Goal: Information Seeking & Learning: Learn about a topic

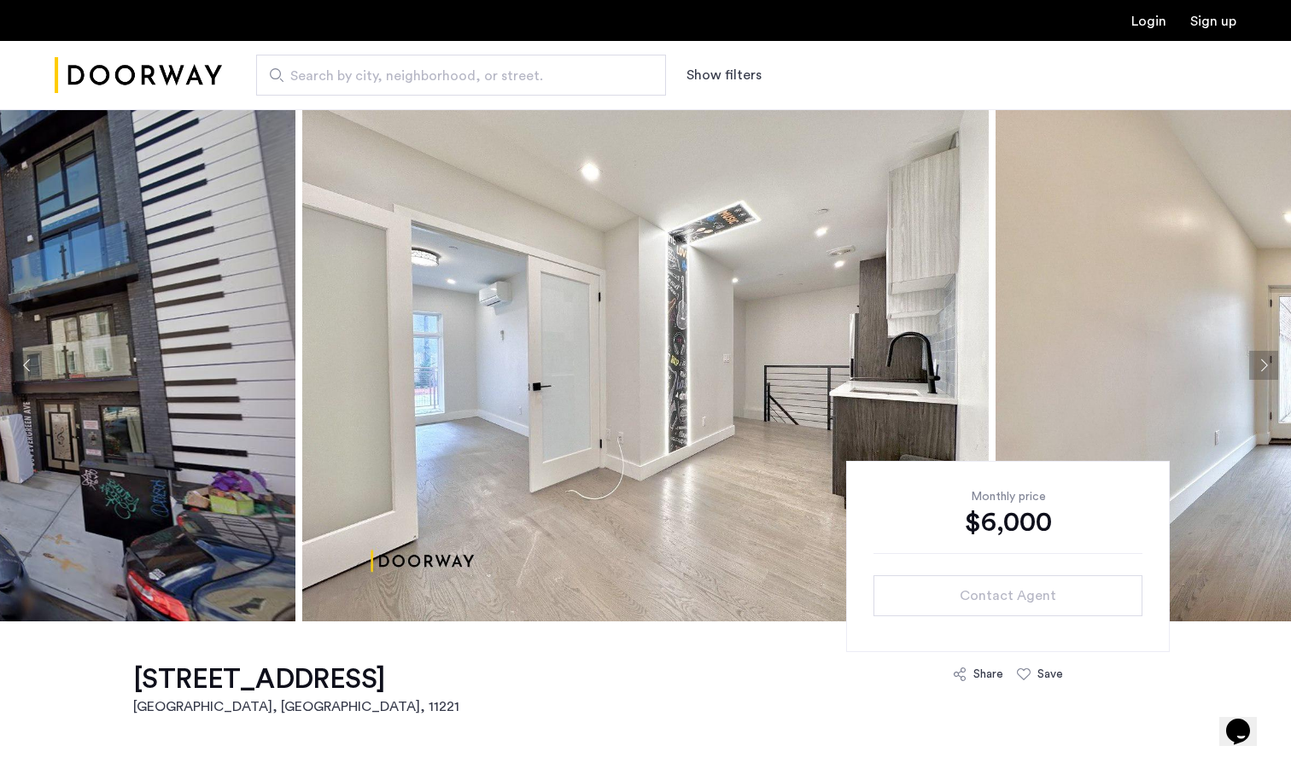
click at [379, 207] on img at bounding box center [645, 365] width 686 height 512
click at [556, 452] on img at bounding box center [645, 365] width 686 height 512
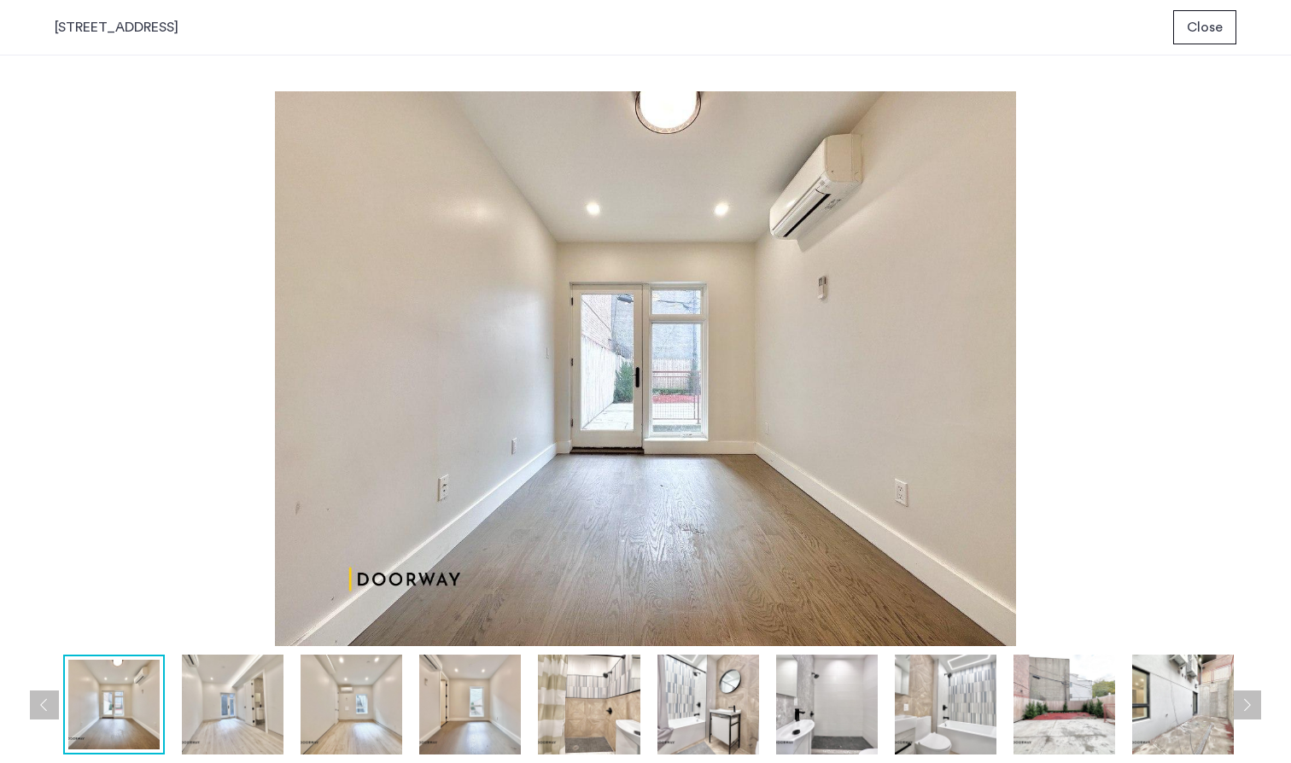
click at [115, 29] on div "334 Evergreen Avenue, Unit 1B" at bounding box center [117, 27] width 124 height 20
click at [1196, 25] on span "Close" at bounding box center [1205, 27] width 36 height 20
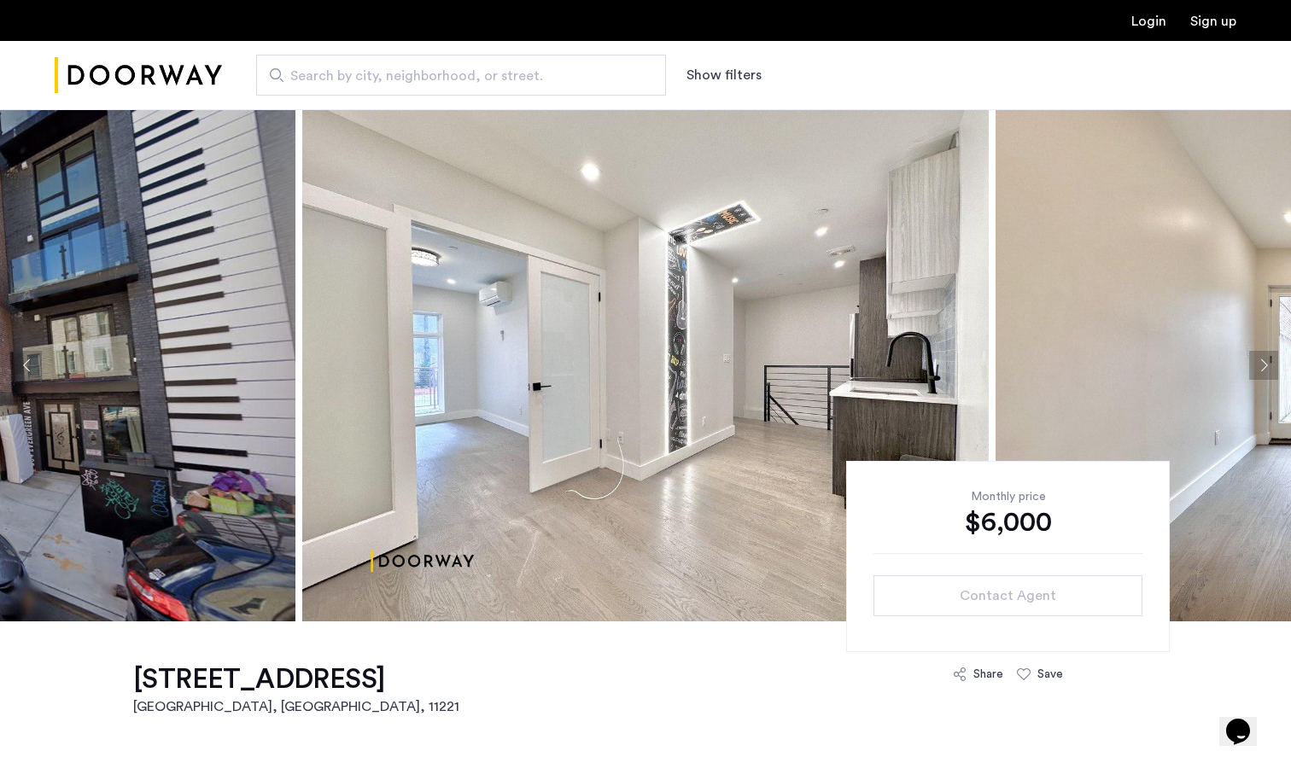
click at [513, 59] on input "Search by city, neighborhood, or street." at bounding box center [461, 75] width 410 height 41
type input "**********"
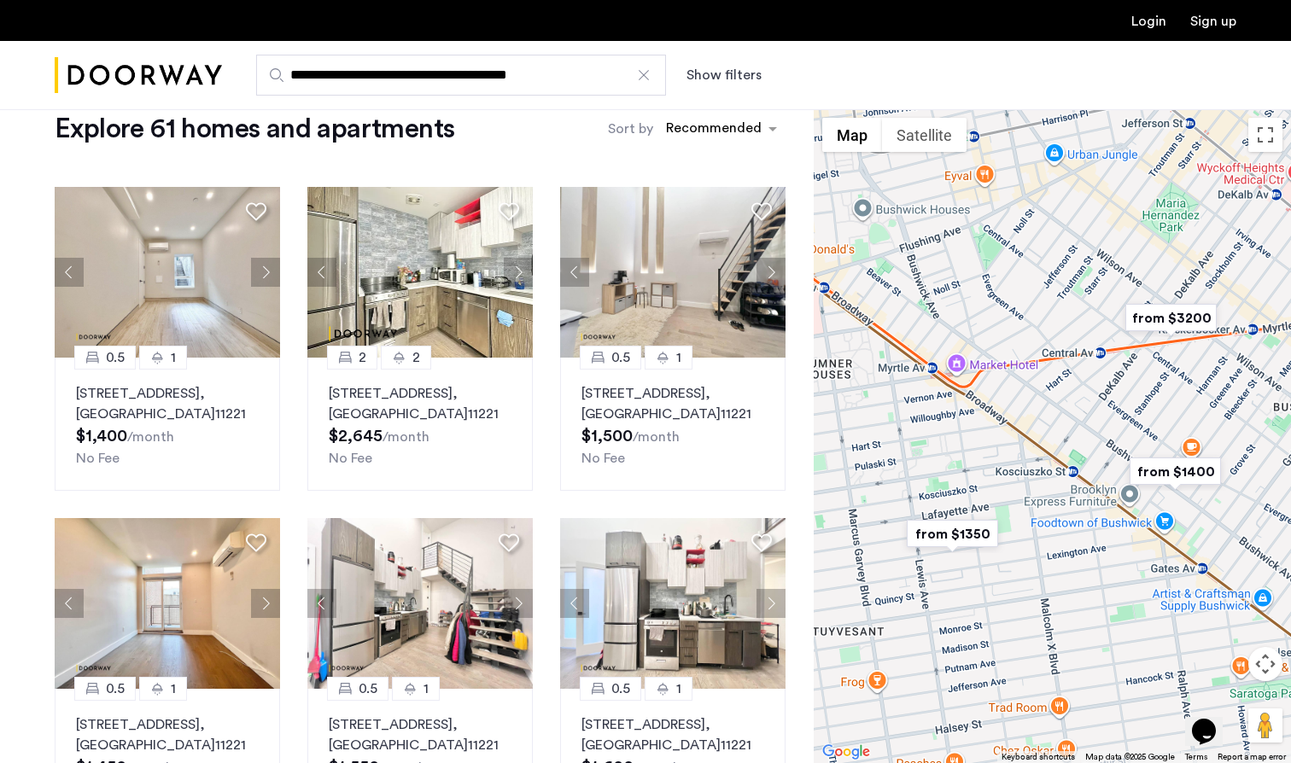
scroll to position [39, 0]
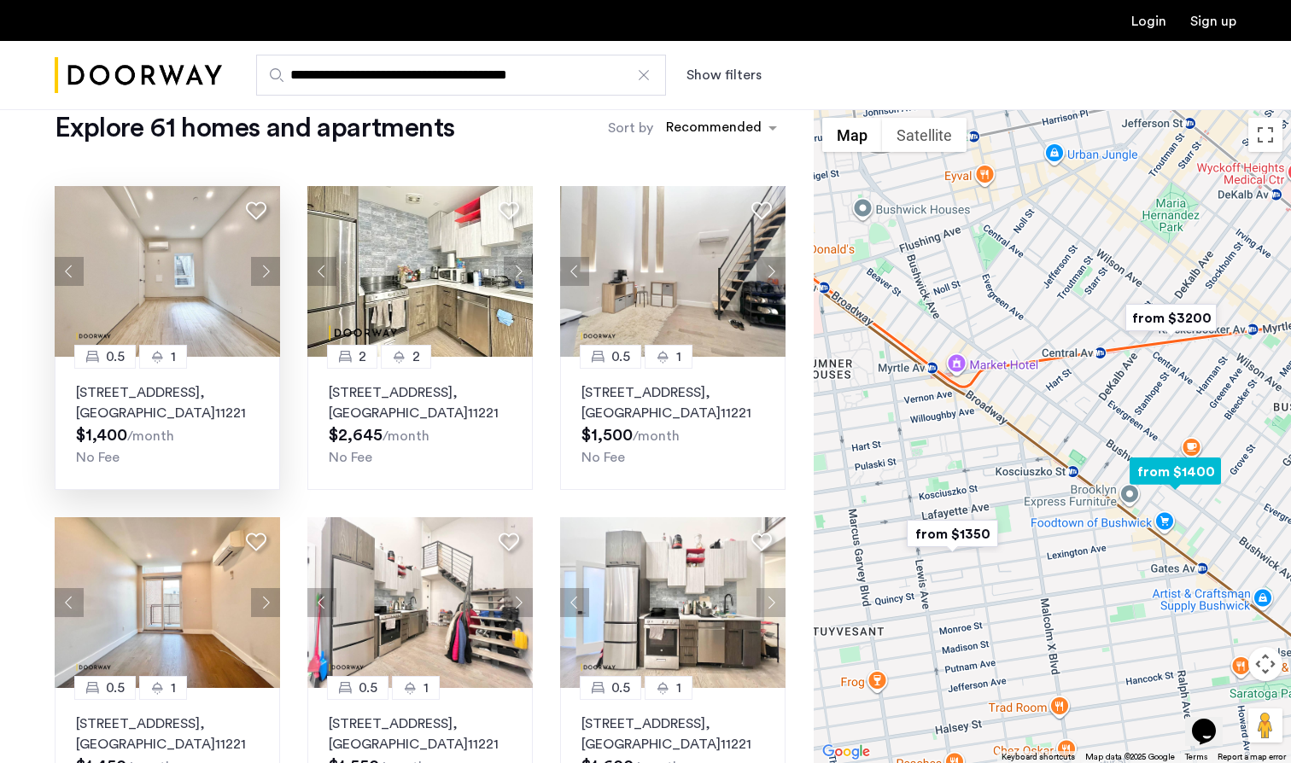
click at [265, 267] on button "Next apartment" at bounding box center [265, 271] width 29 height 29
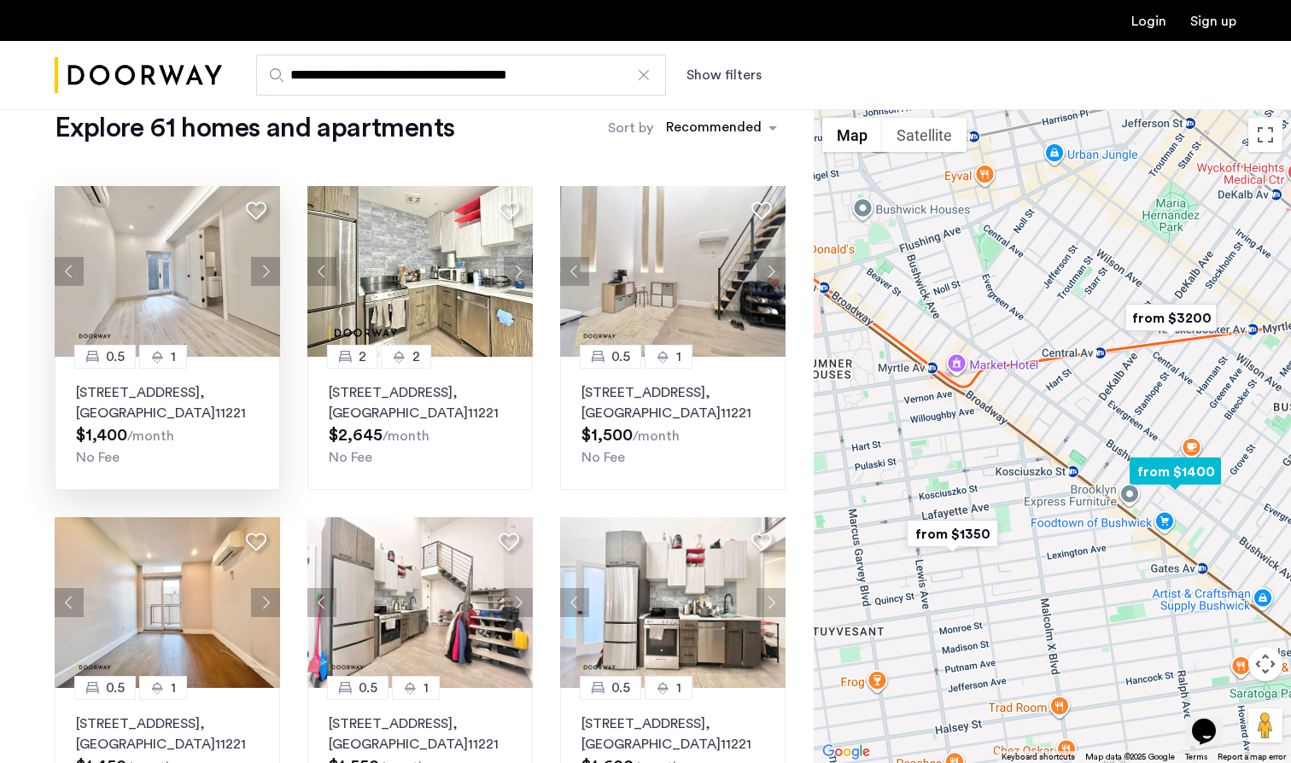
click at [265, 267] on button "Next apartment" at bounding box center [265, 271] width 29 height 29
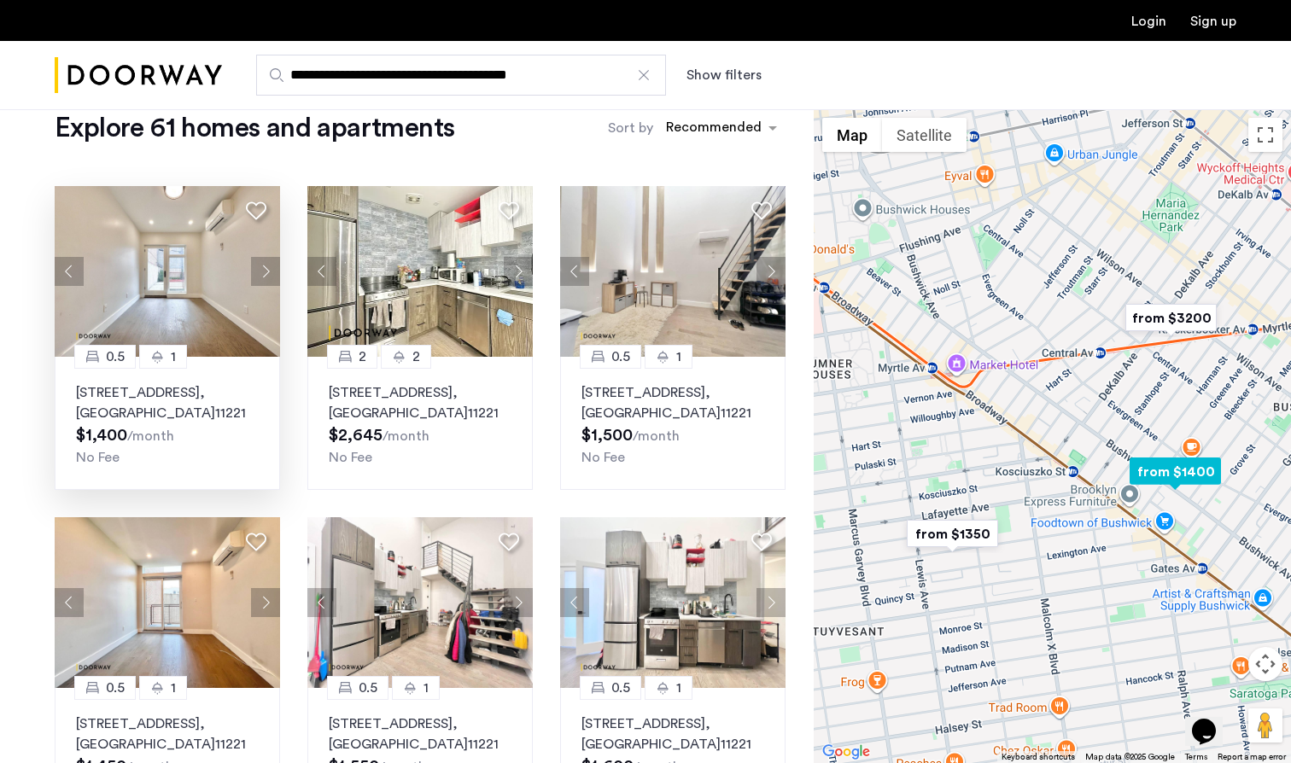
scroll to position [0, 0]
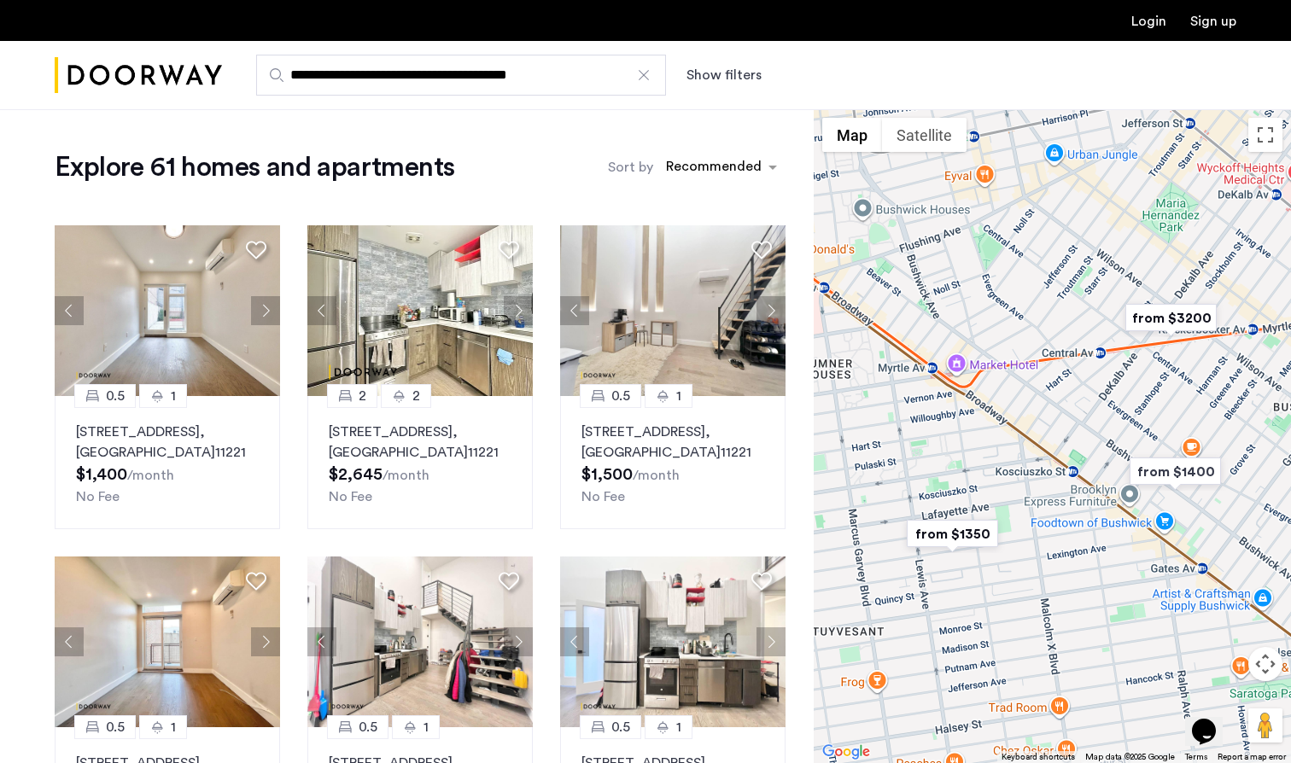
click at [731, 67] on button "Show filters" at bounding box center [723, 75] width 75 height 20
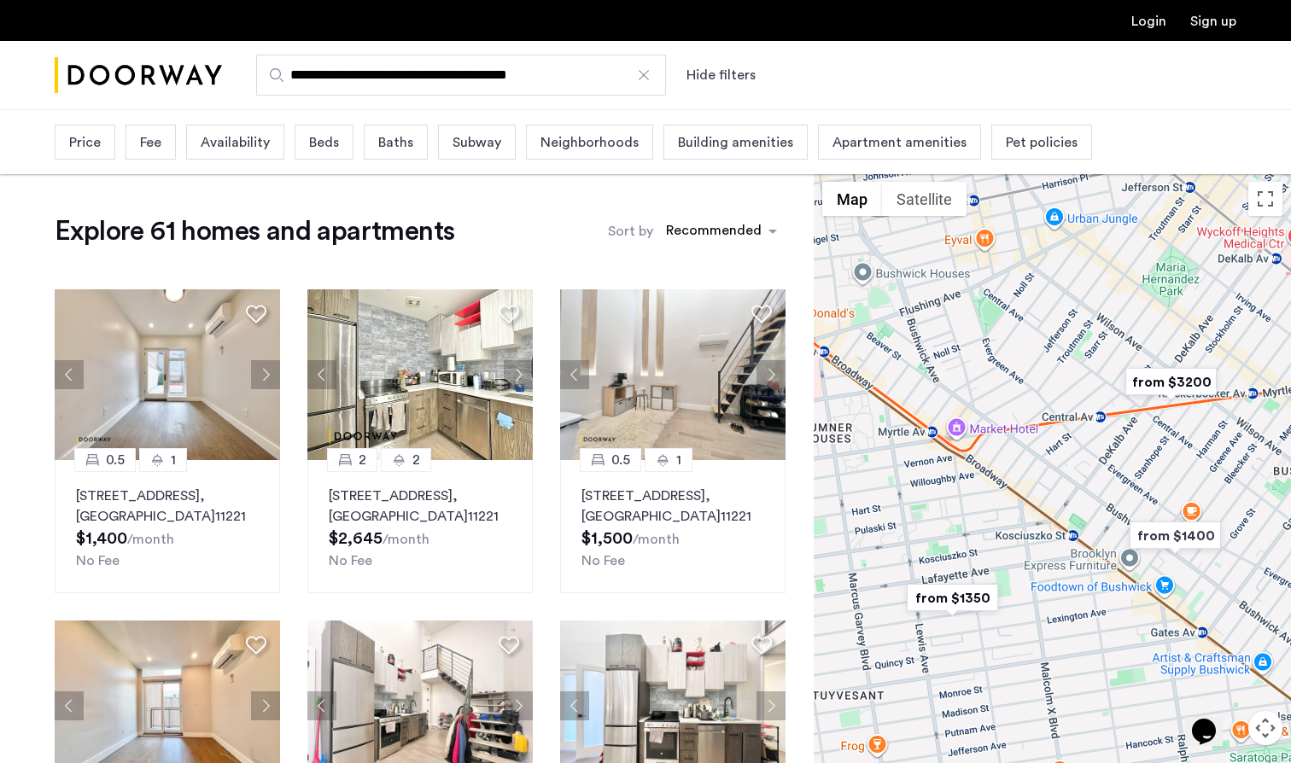
click at [90, 143] on span "Price" at bounding box center [85, 142] width 32 height 20
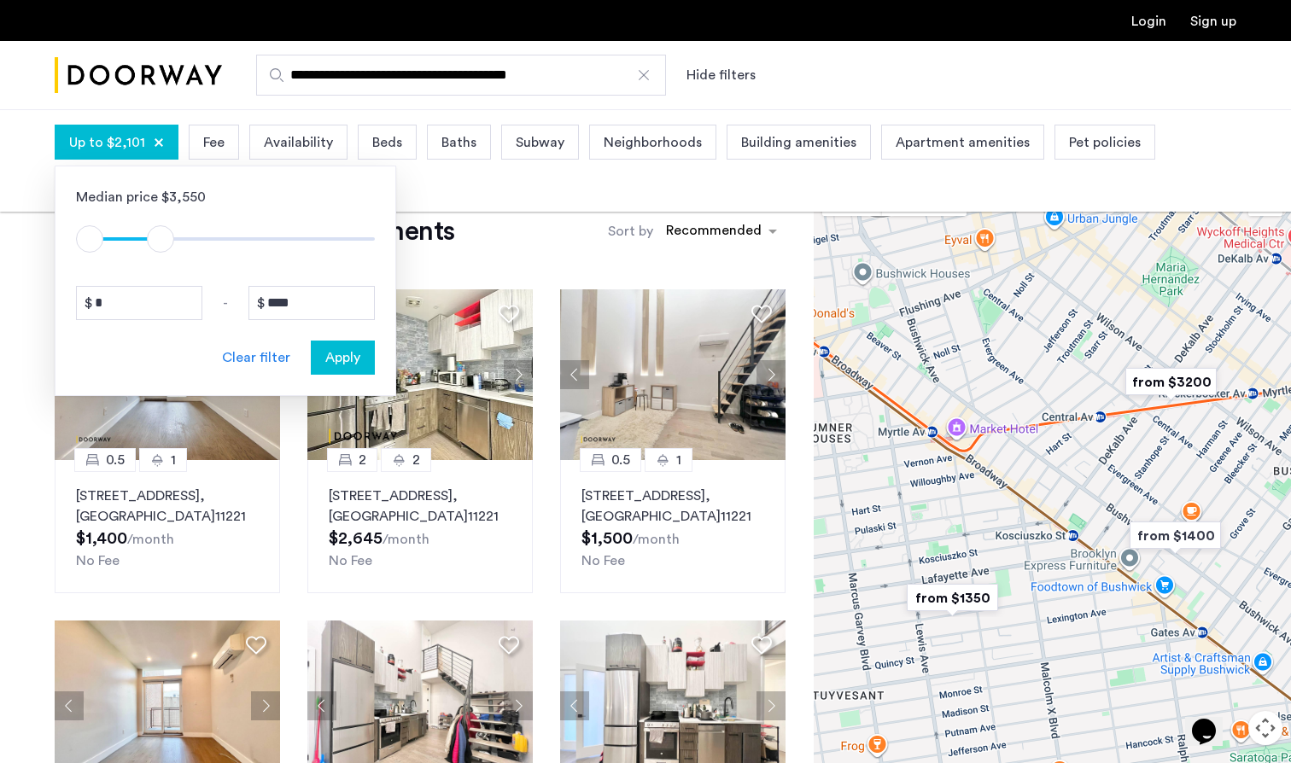
type input "****"
drag, startPoint x: 353, startPoint y: 232, endPoint x: 157, endPoint y: 232, distance: 196.3
click at [157, 232] on span "ngx-slider-max" at bounding box center [157, 238] width 27 height 27
click at [355, 359] on span "Apply" at bounding box center [342, 357] width 35 height 20
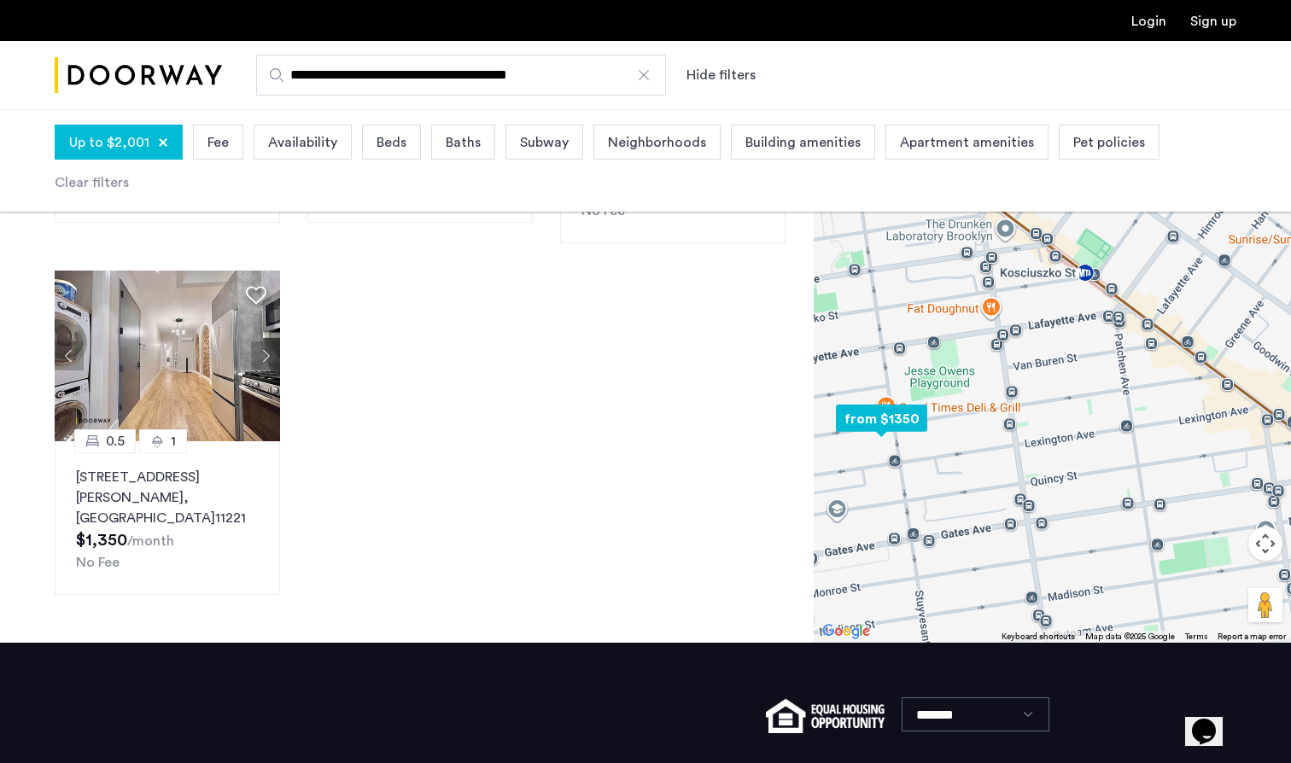
scroll to position [729, 0]
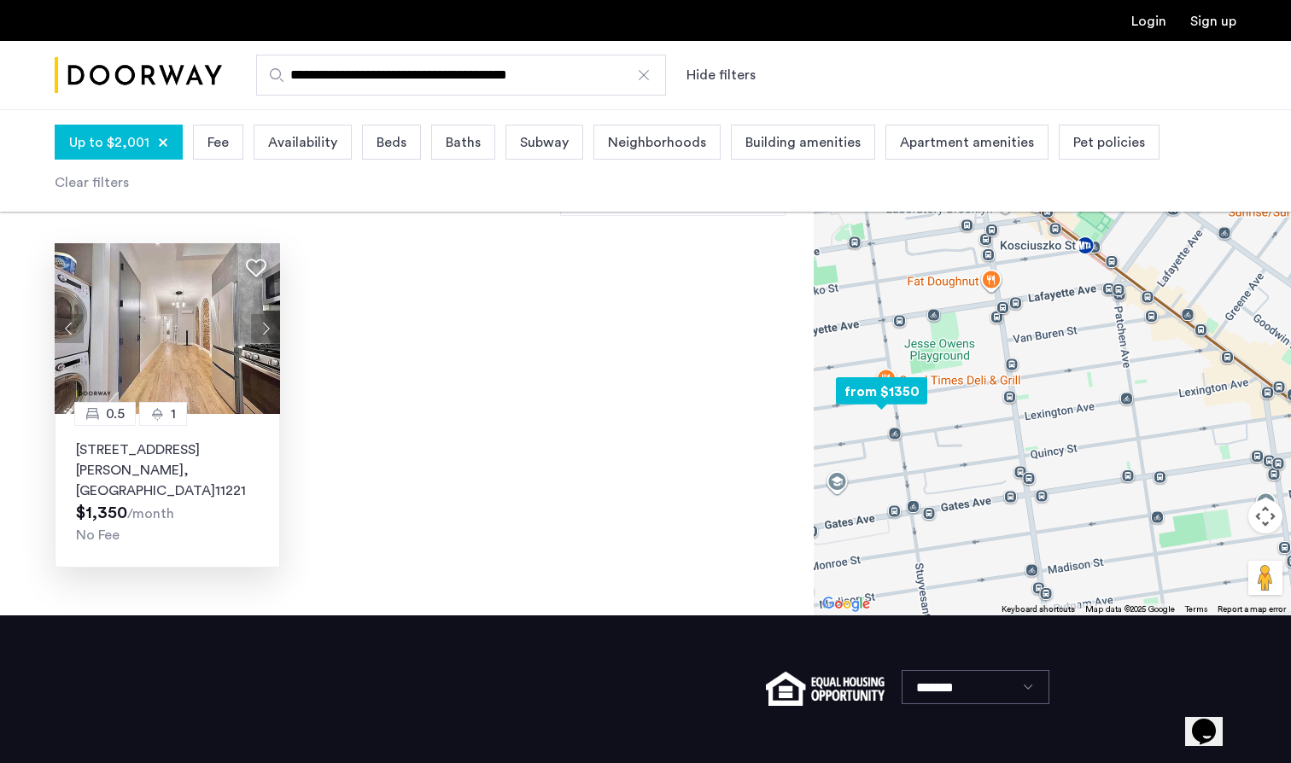
click at [265, 314] on button "Next apartment" at bounding box center [265, 328] width 29 height 29
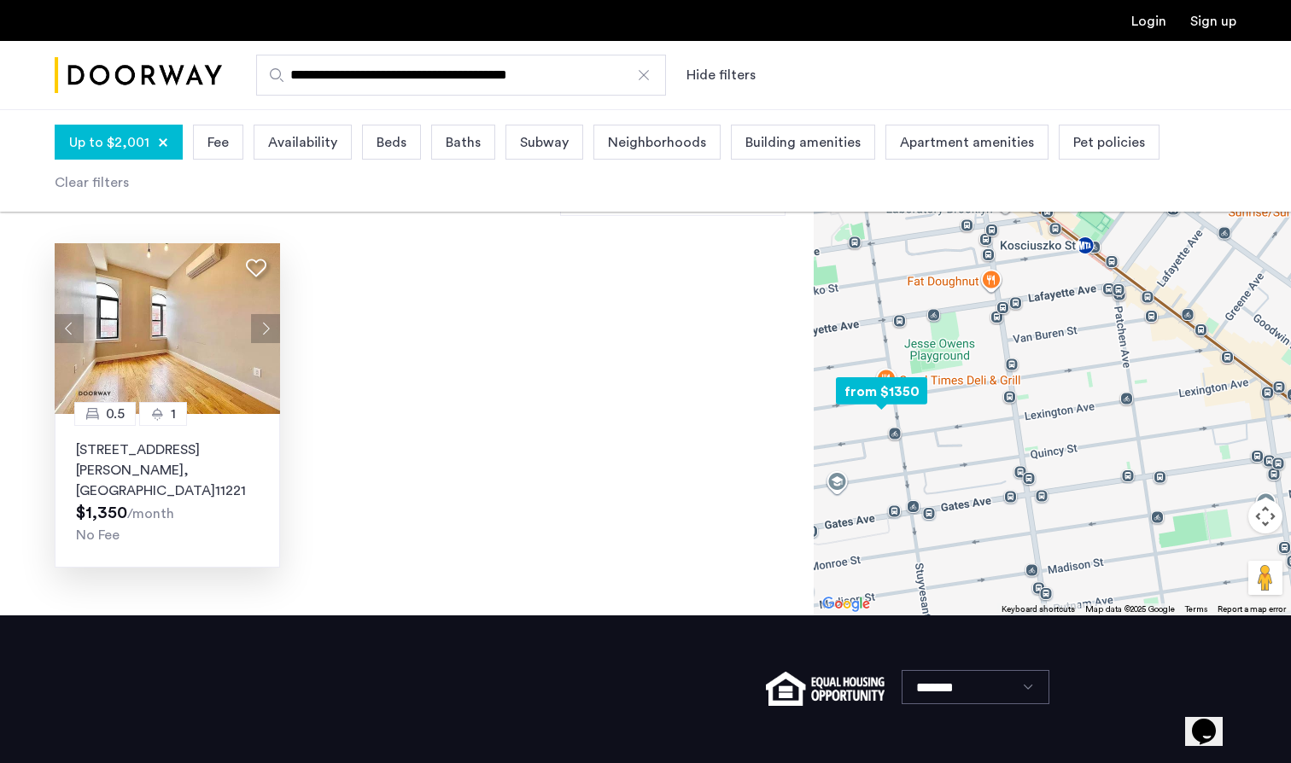
click at [265, 314] on button "Next apartment" at bounding box center [265, 328] width 29 height 29
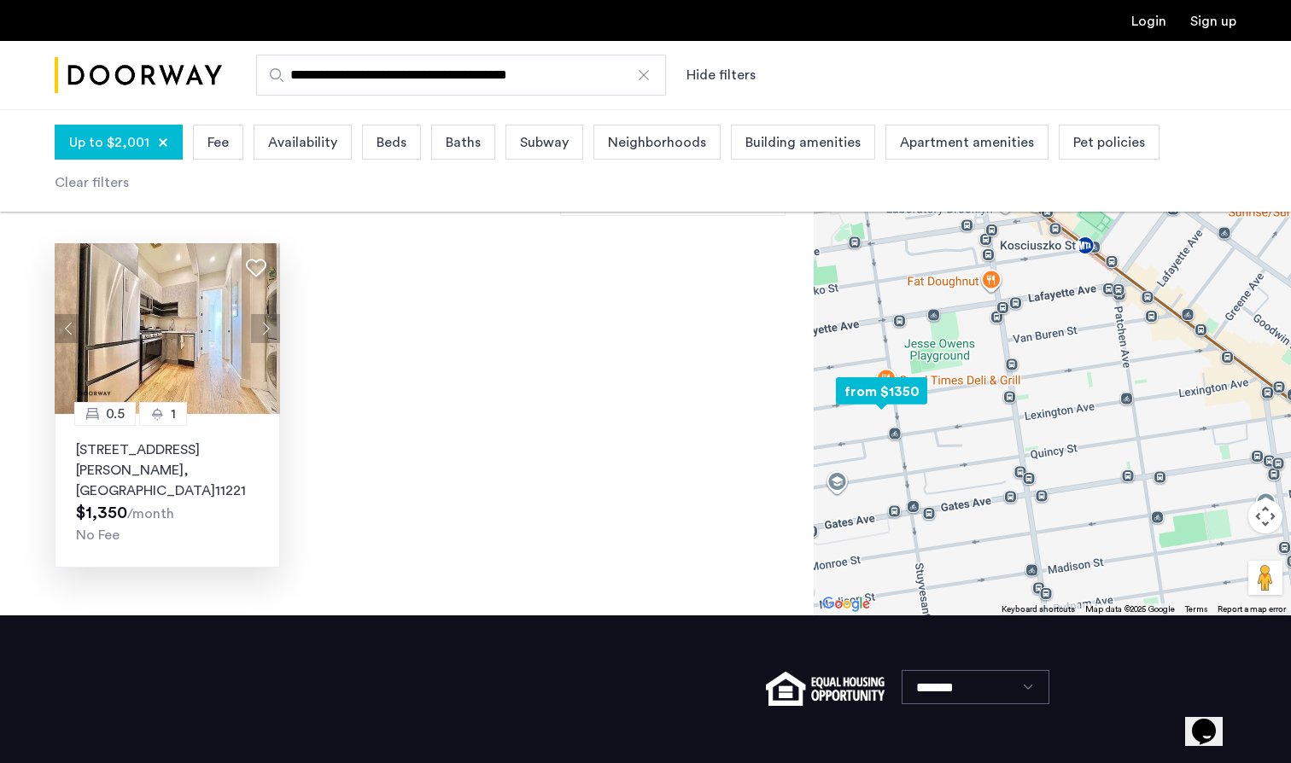
click at [265, 314] on button "Next apartment" at bounding box center [265, 328] width 29 height 29
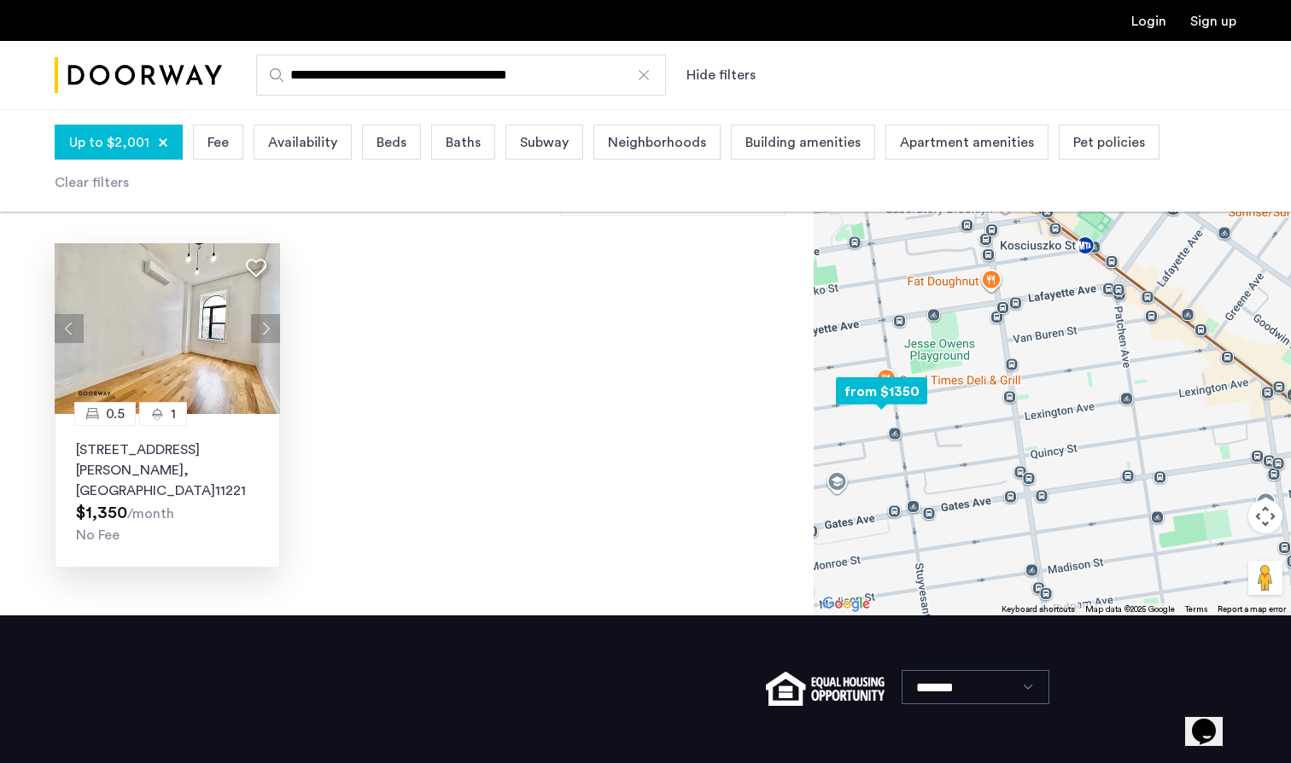
click at [265, 314] on button "Next apartment" at bounding box center [265, 328] width 29 height 29
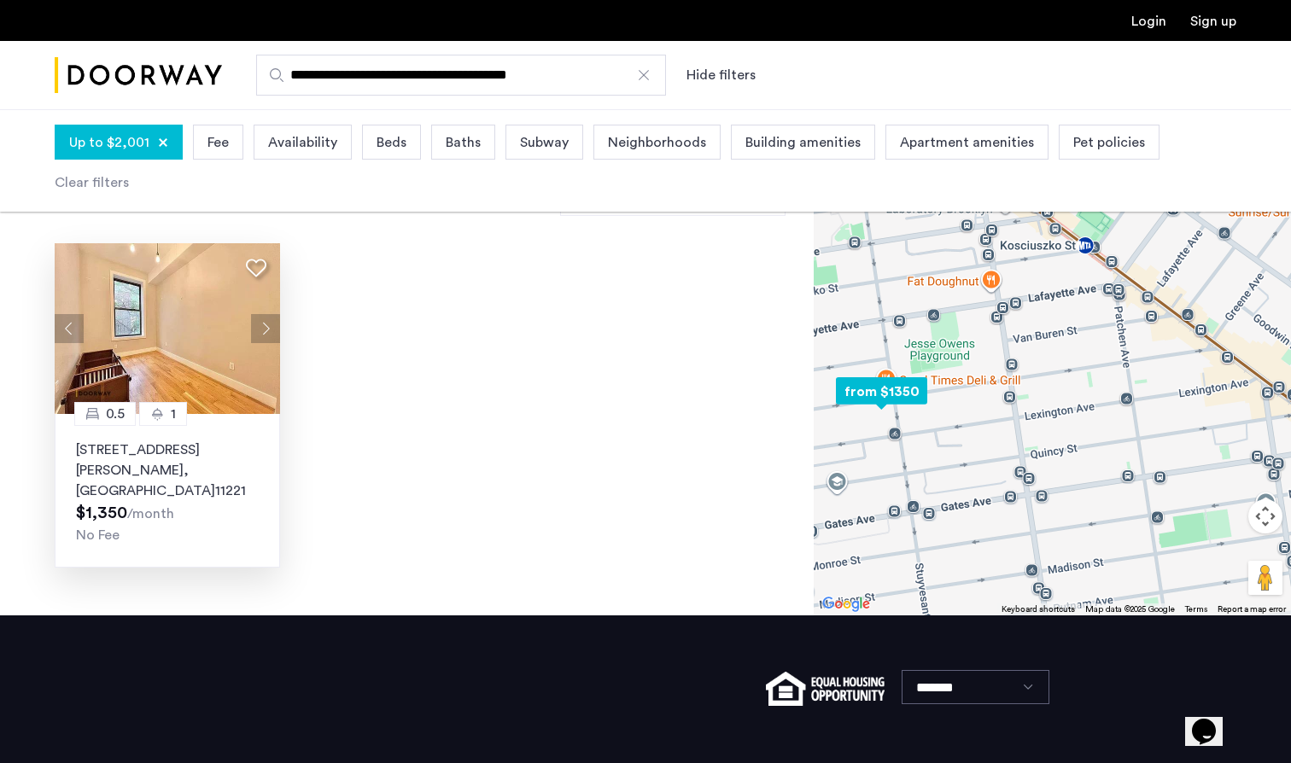
click at [265, 314] on button "Next apartment" at bounding box center [265, 328] width 29 height 29
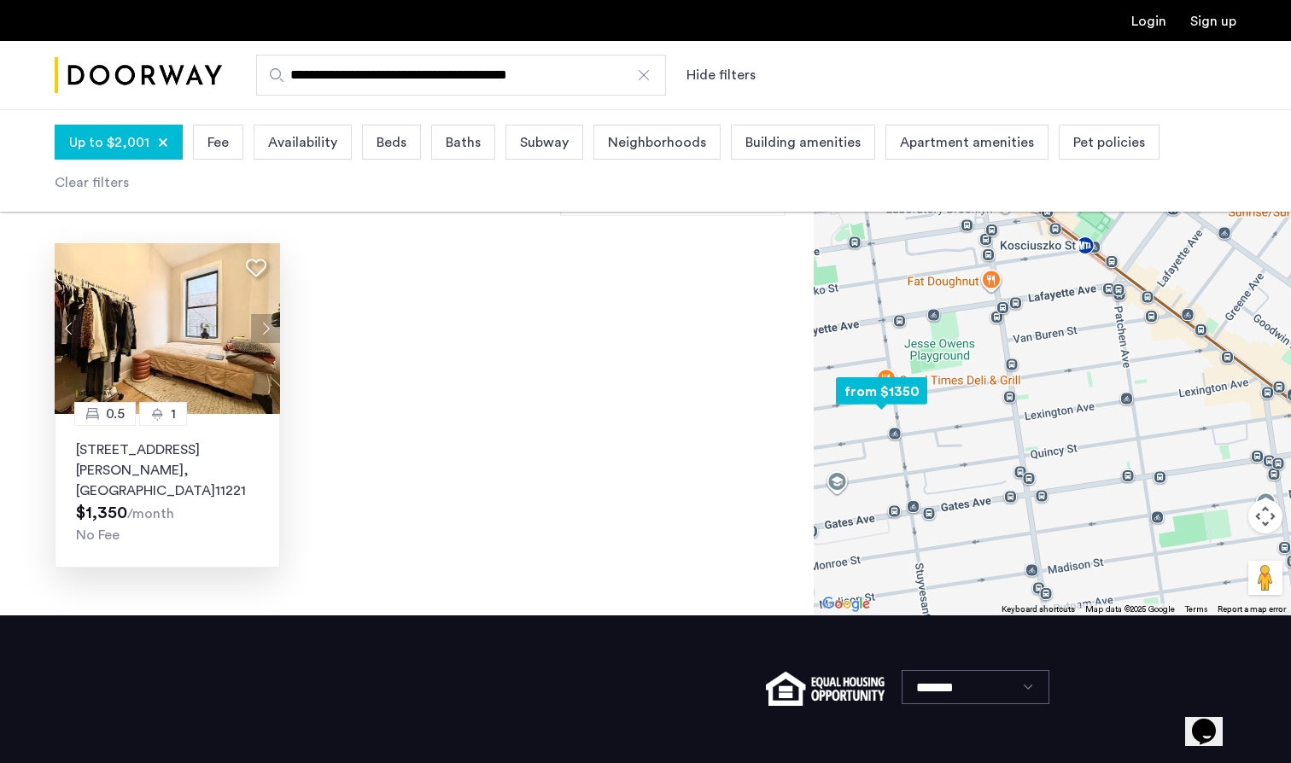
click at [265, 314] on button "Next apartment" at bounding box center [265, 328] width 29 height 29
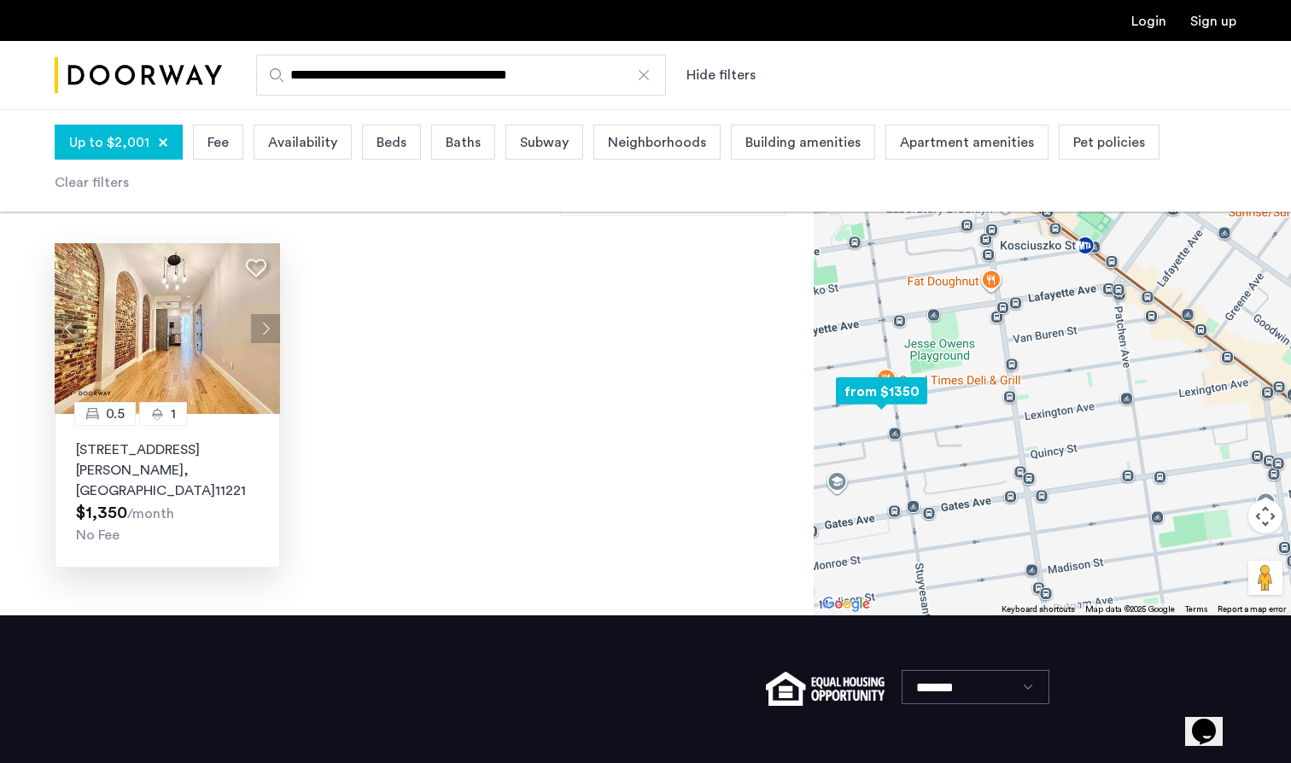
click at [265, 314] on button "Next apartment" at bounding box center [265, 328] width 29 height 29
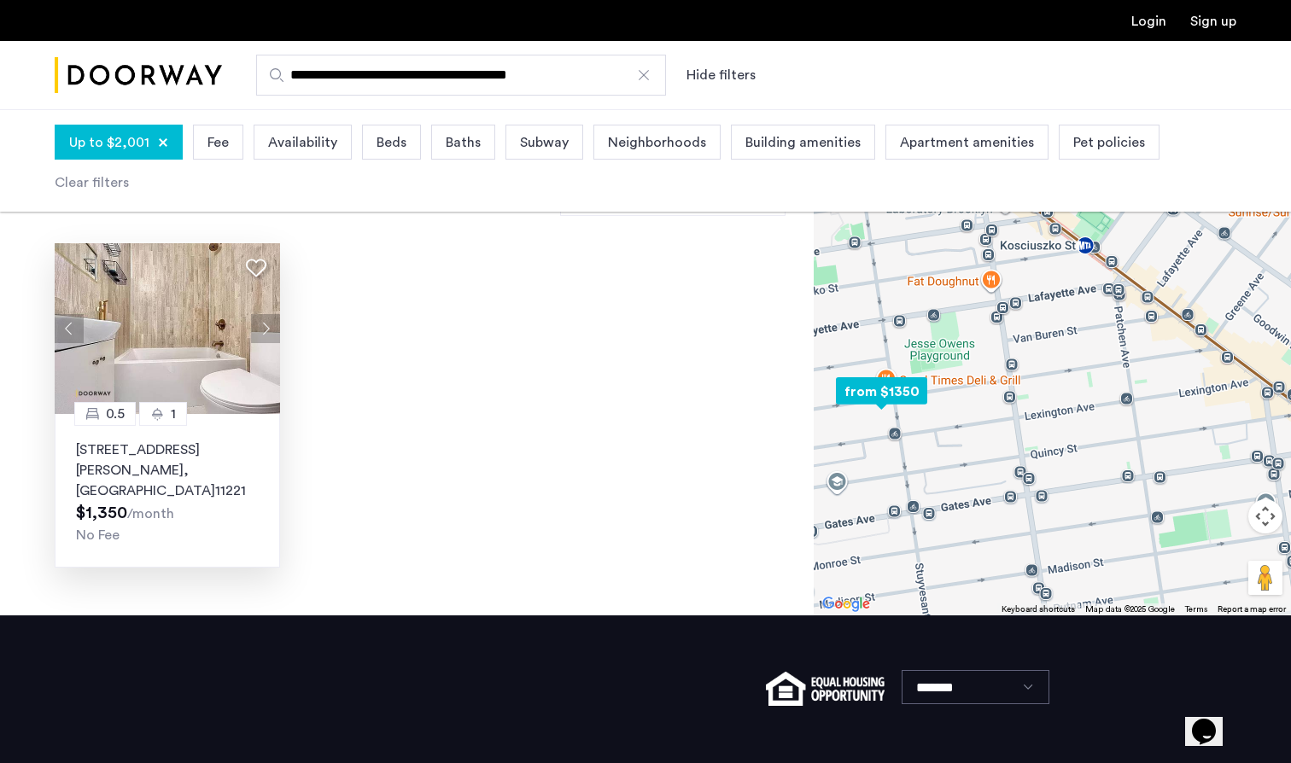
click at [265, 314] on button "Next apartment" at bounding box center [265, 328] width 29 height 29
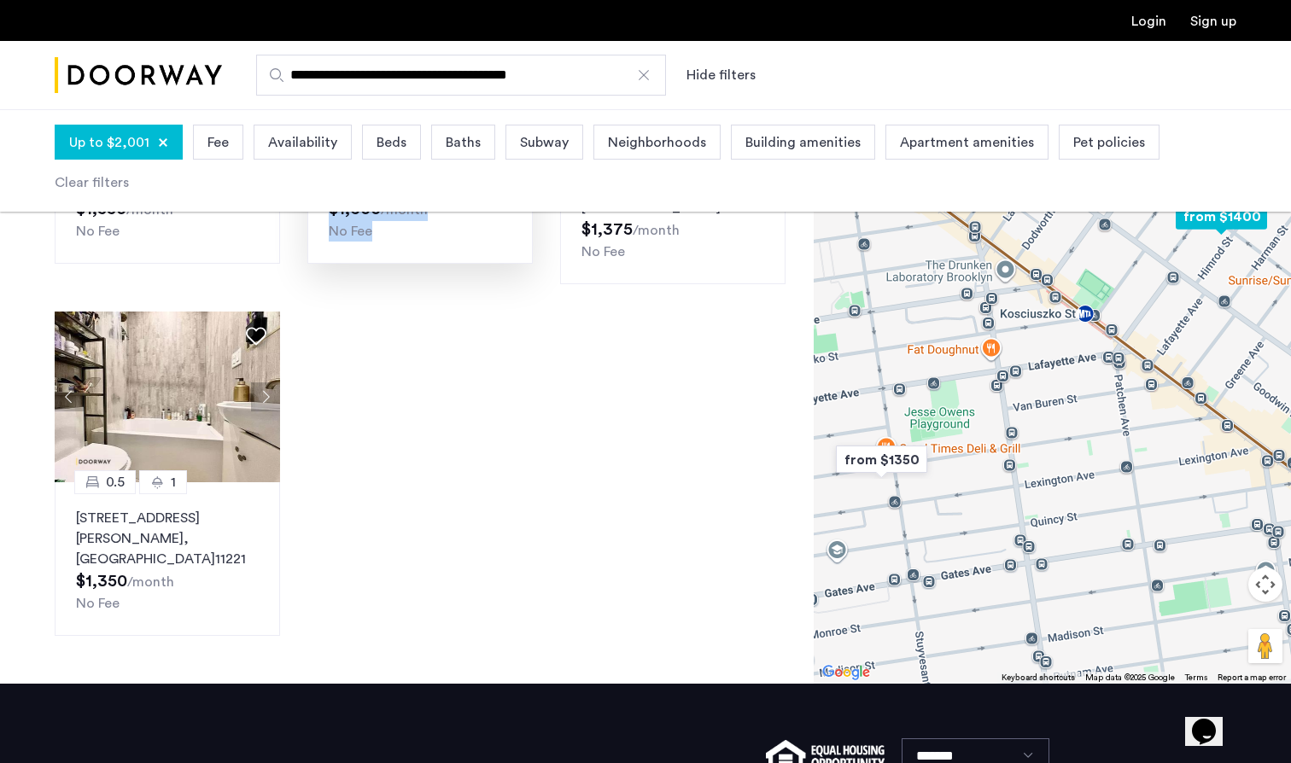
scroll to position [673, 0]
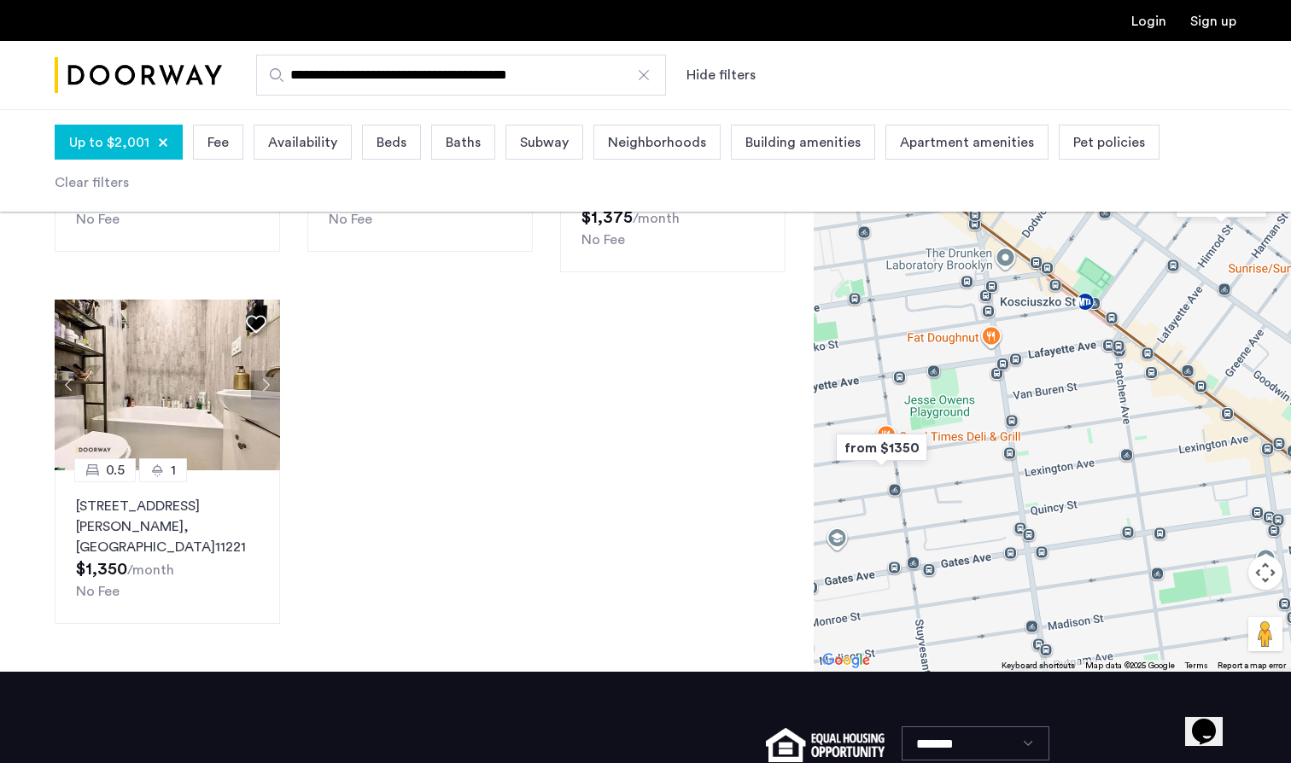
click at [595, 442] on div "0.5 1 334 Evergreen Avenue, Unit 1BBR, Brooklyn , NY 11221 $1,400 /month No Fee…" at bounding box center [420, 120] width 758 height 1035
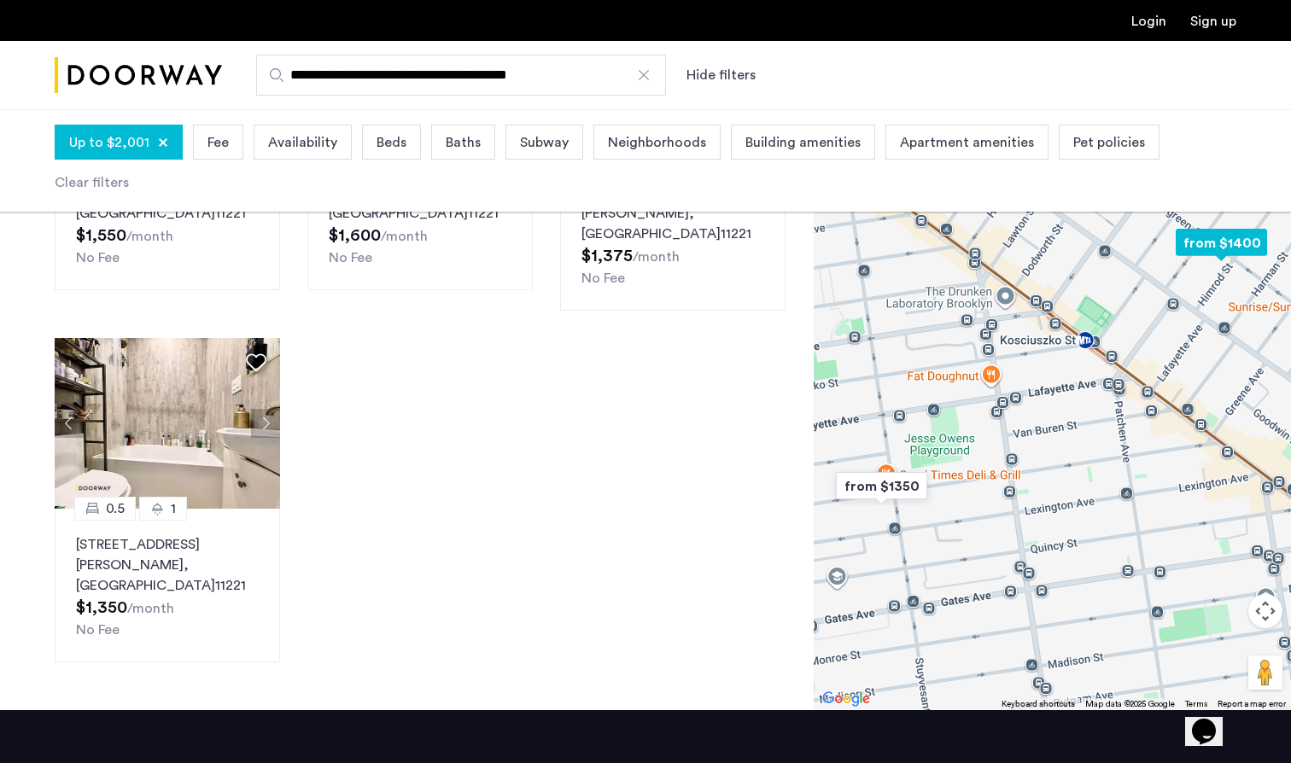
scroll to position [685, 0]
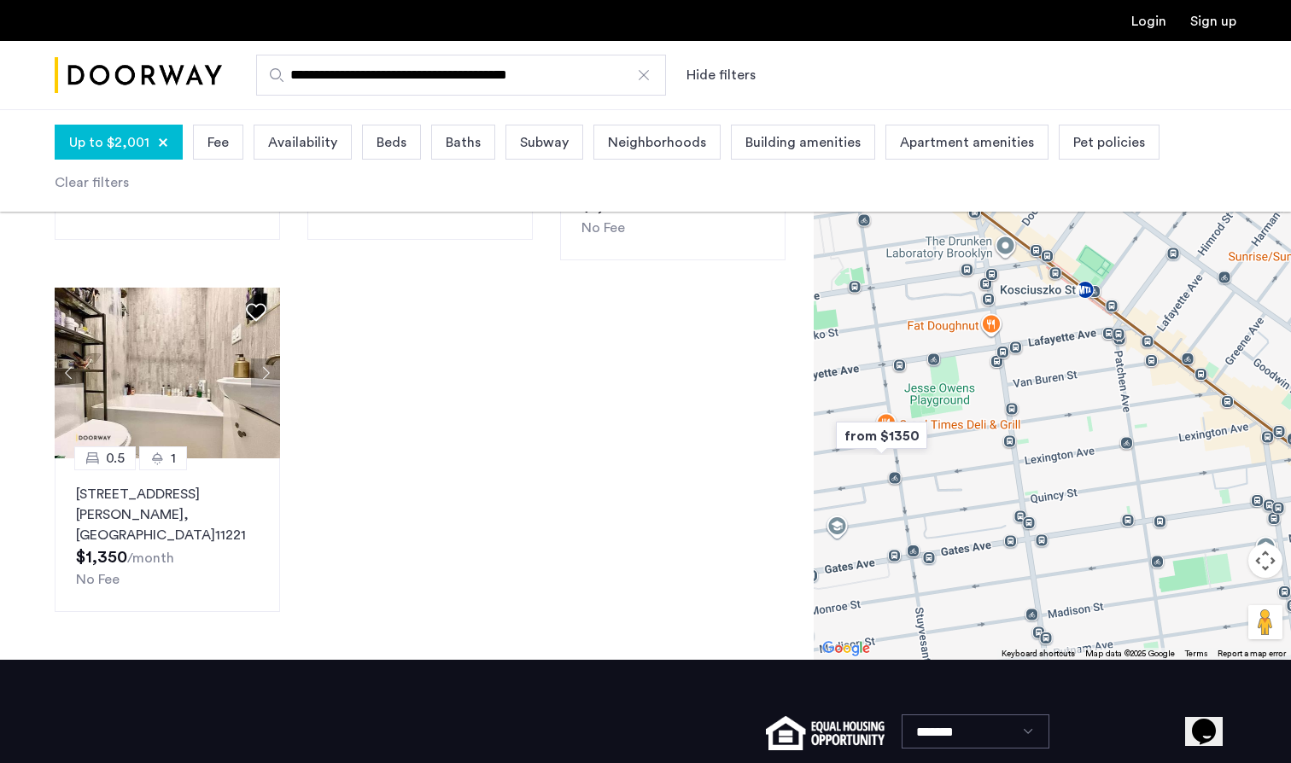
click at [295, 150] on span "Availability" at bounding box center [302, 142] width 69 height 20
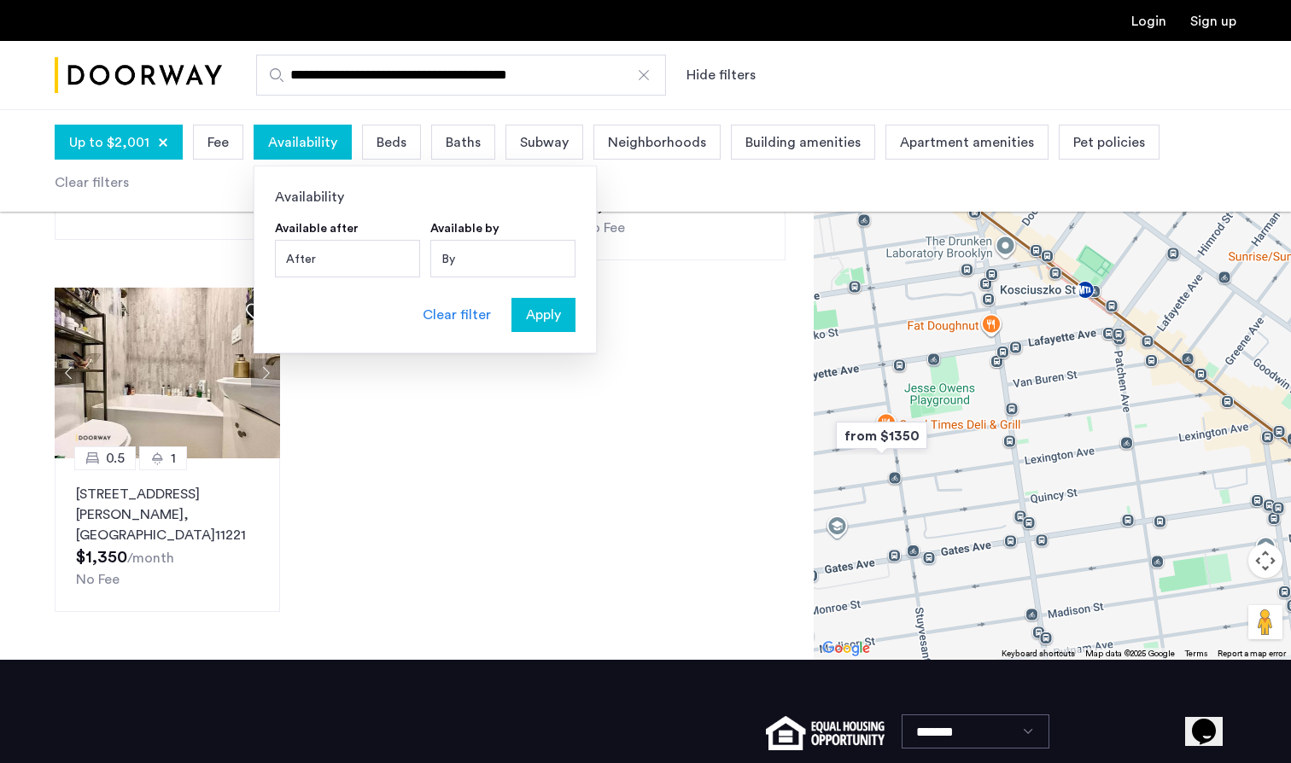
click at [381, 271] on div "After" at bounding box center [347, 259] width 145 height 38
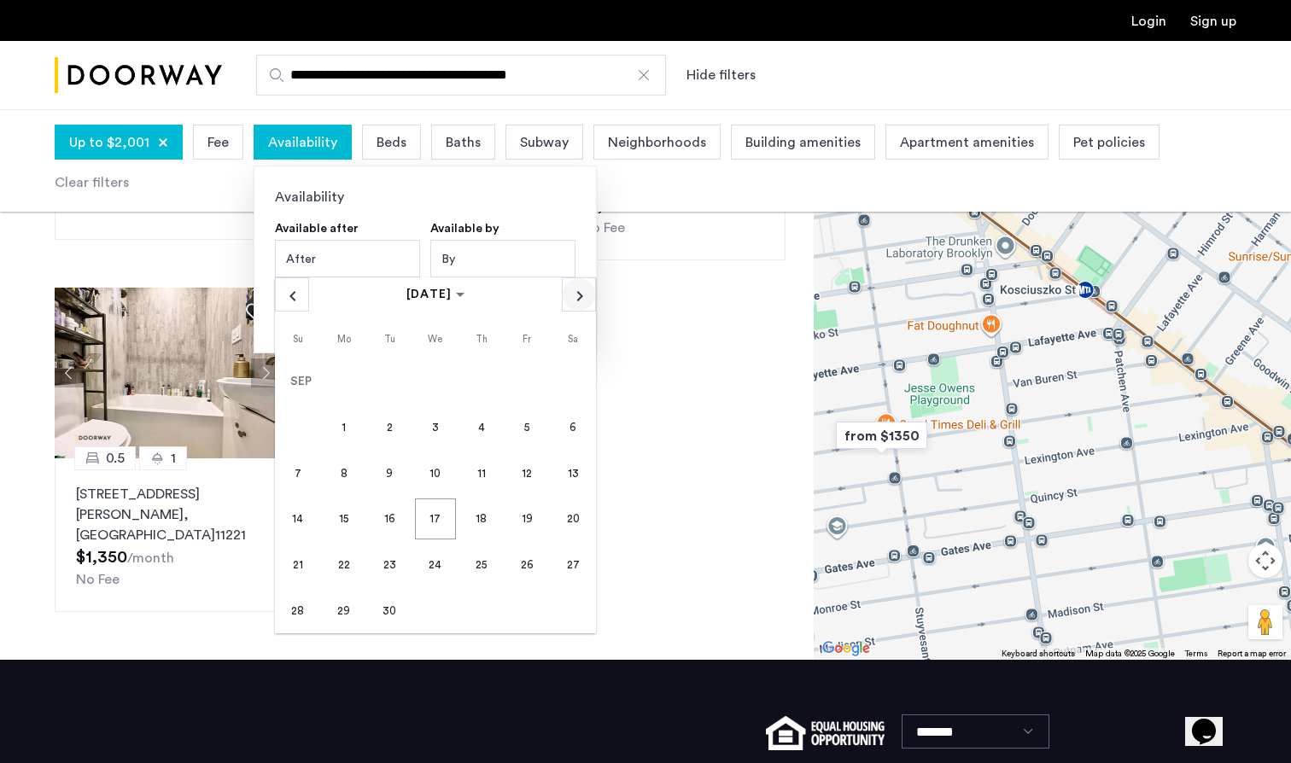
click at [575, 302] on span "Next month" at bounding box center [579, 294] width 32 height 32
click at [430, 392] on span "1" at bounding box center [435, 381] width 41 height 41
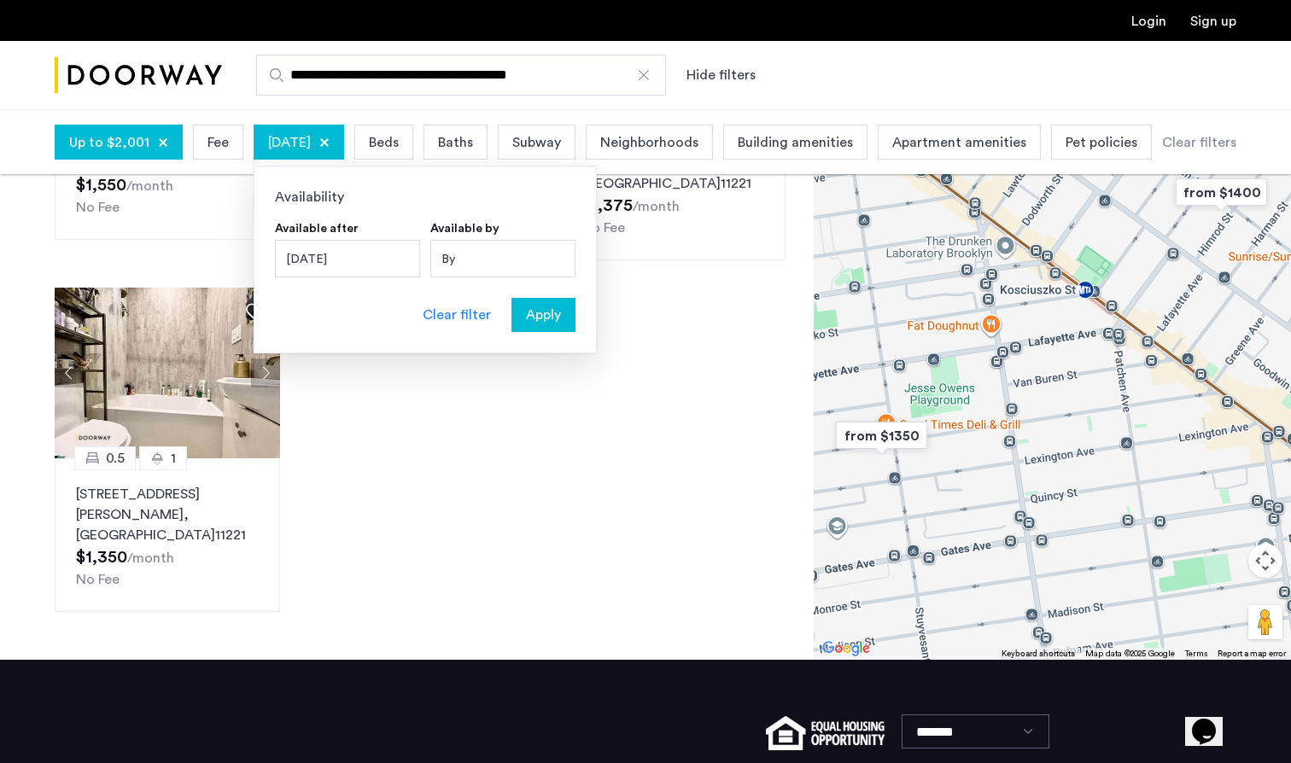
click at [536, 312] on span "Apply" at bounding box center [543, 315] width 35 height 20
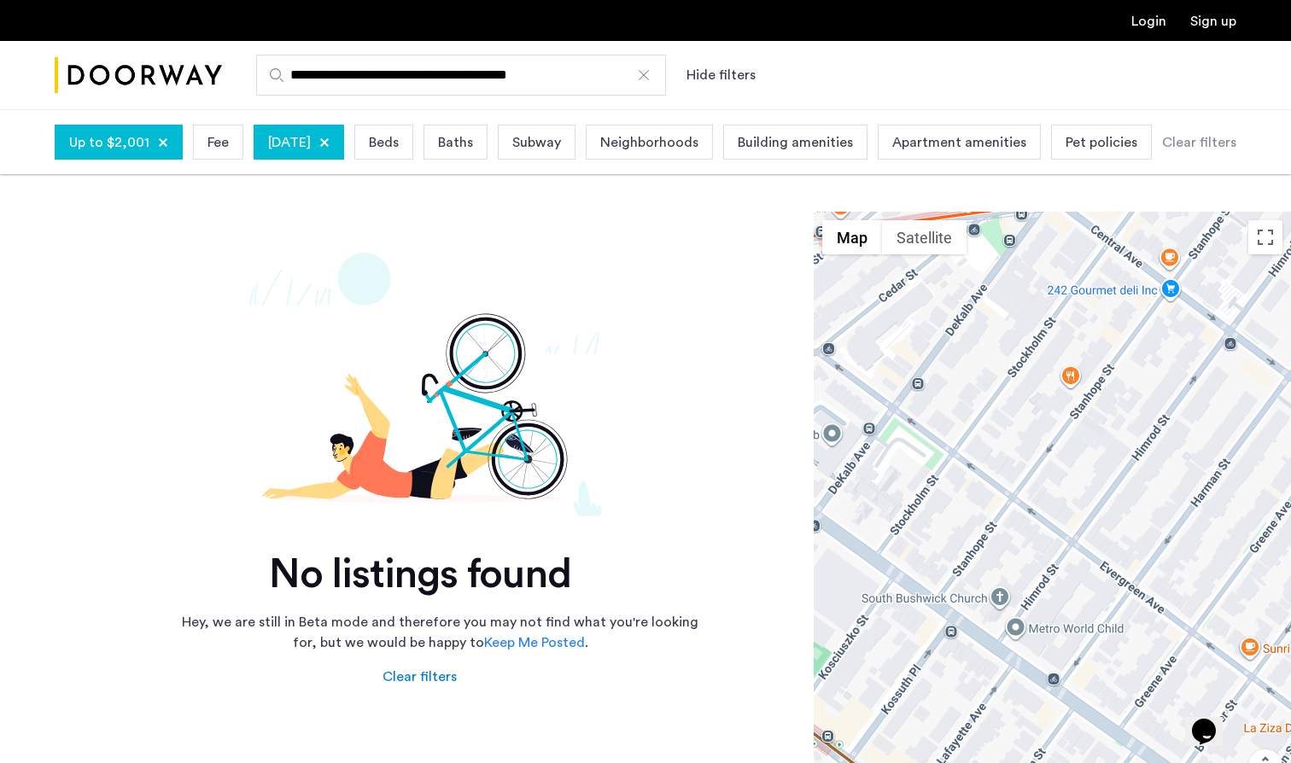
click at [344, 136] on div "October 1, 2025" at bounding box center [299, 142] width 90 height 35
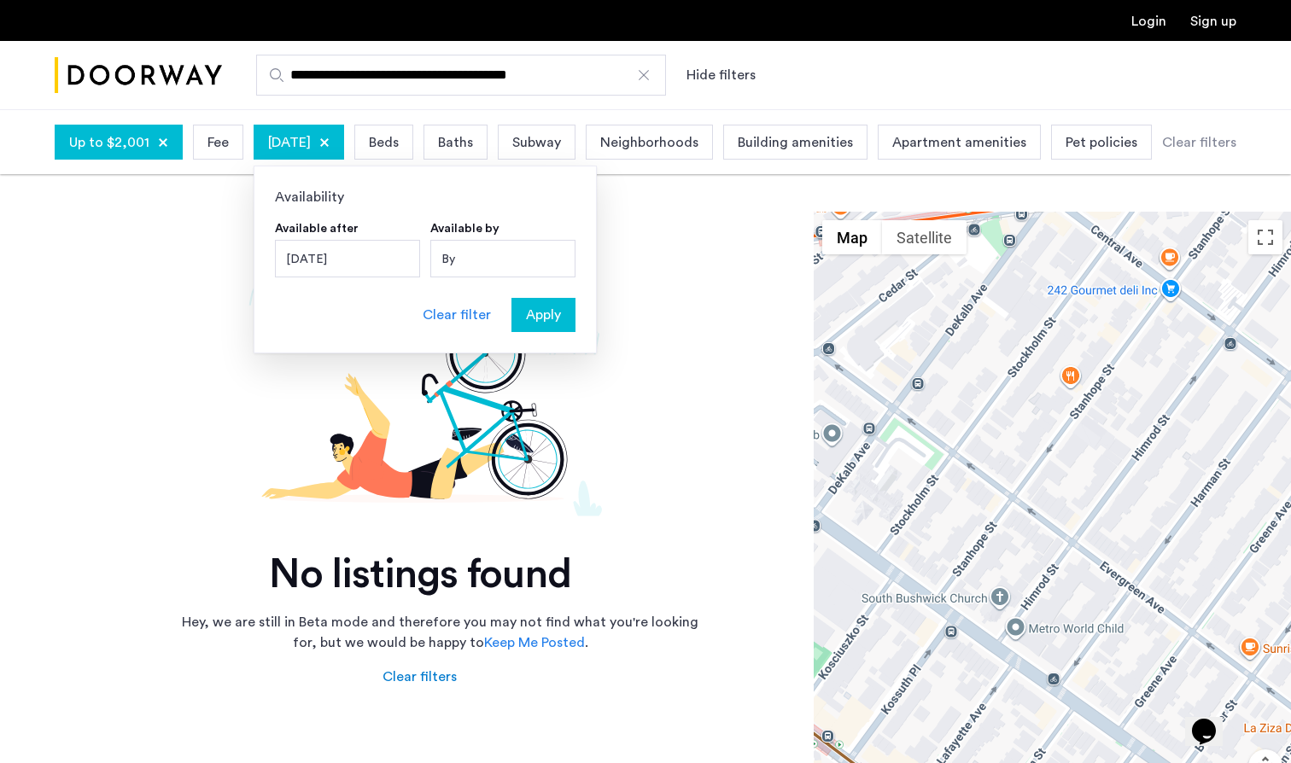
click at [330, 143] on div at bounding box center [324, 142] width 10 height 10
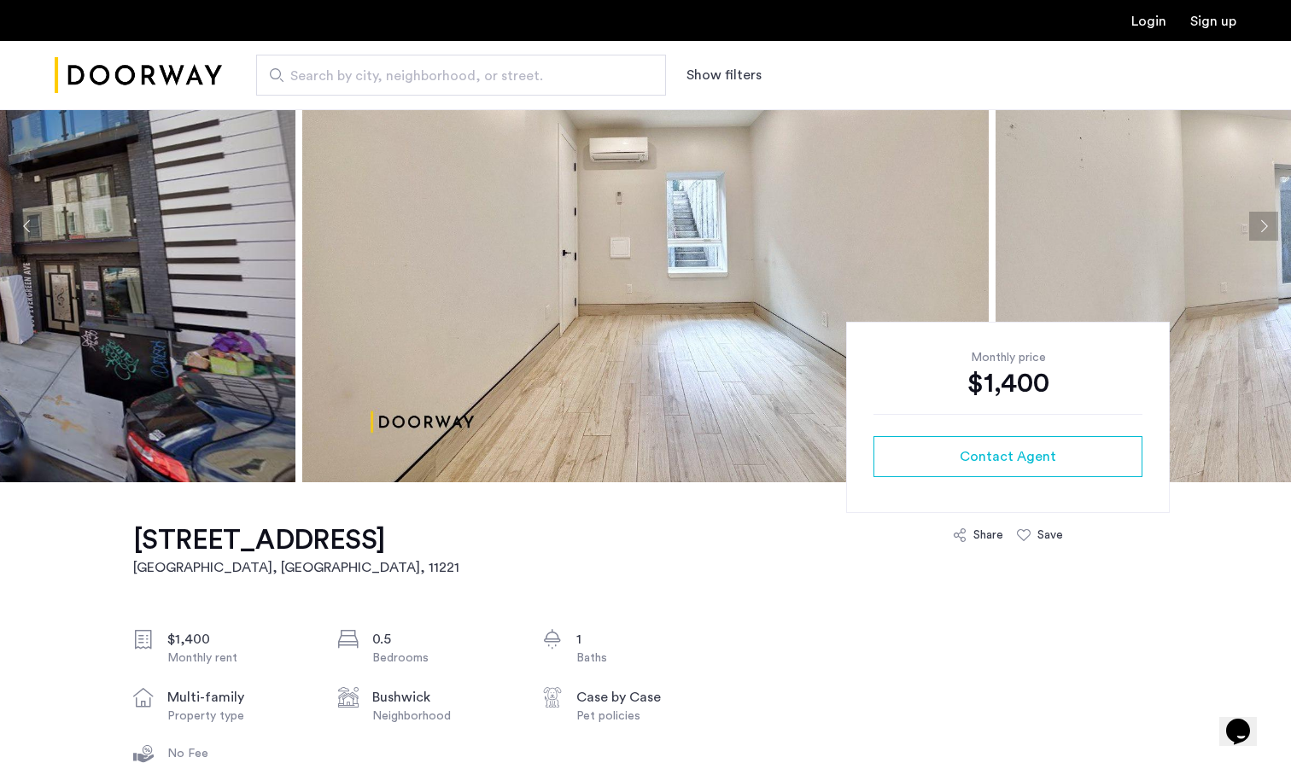
scroll to position [133, 0]
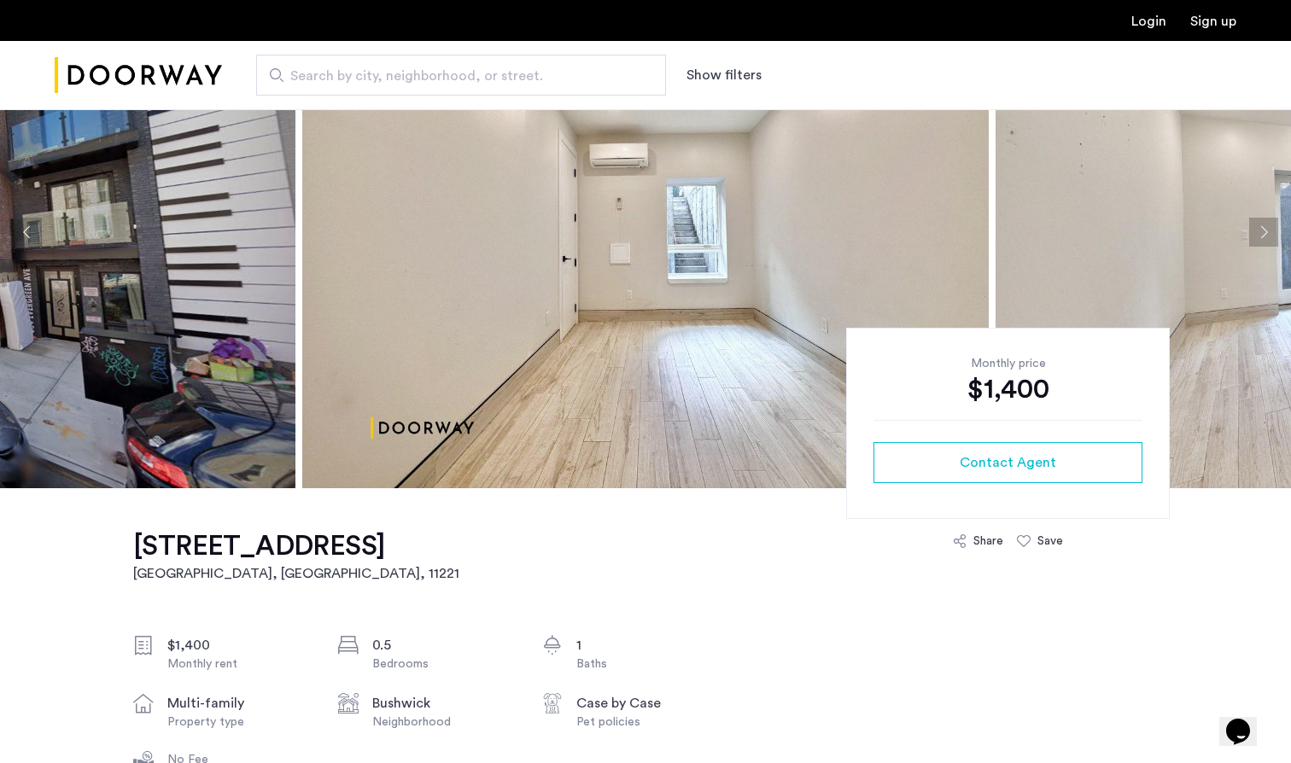
click at [791, 295] on img at bounding box center [645, 232] width 686 height 512
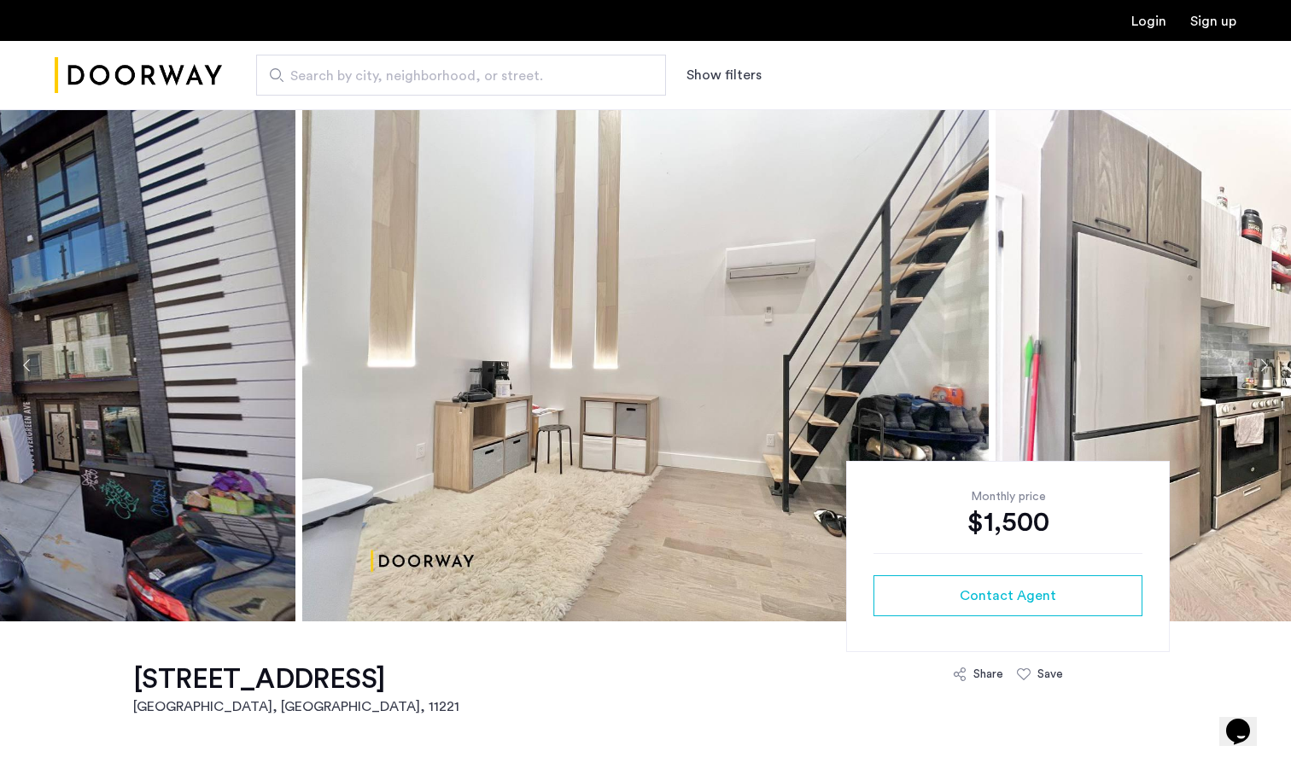
click at [940, 370] on img at bounding box center [645, 365] width 686 height 512
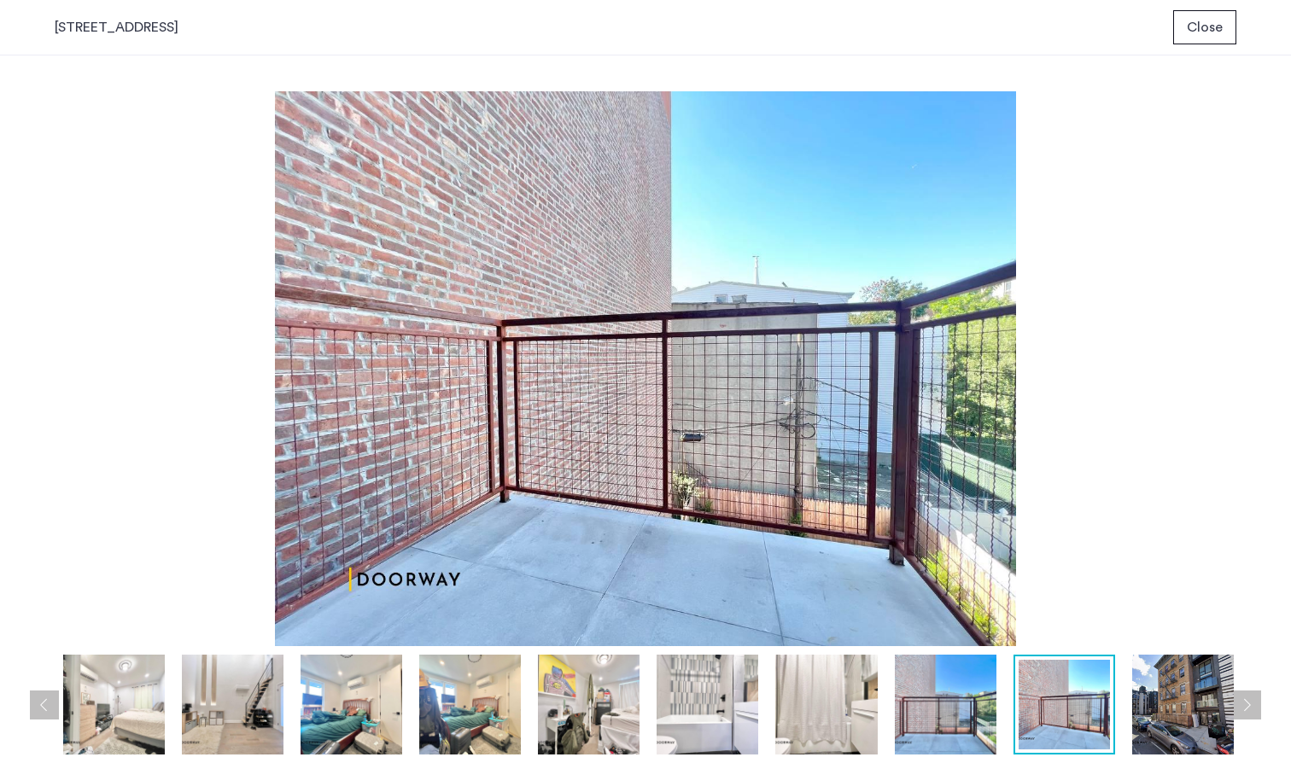
click at [1222, 22] on span "Close" at bounding box center [1205, 27] width 36 height 20
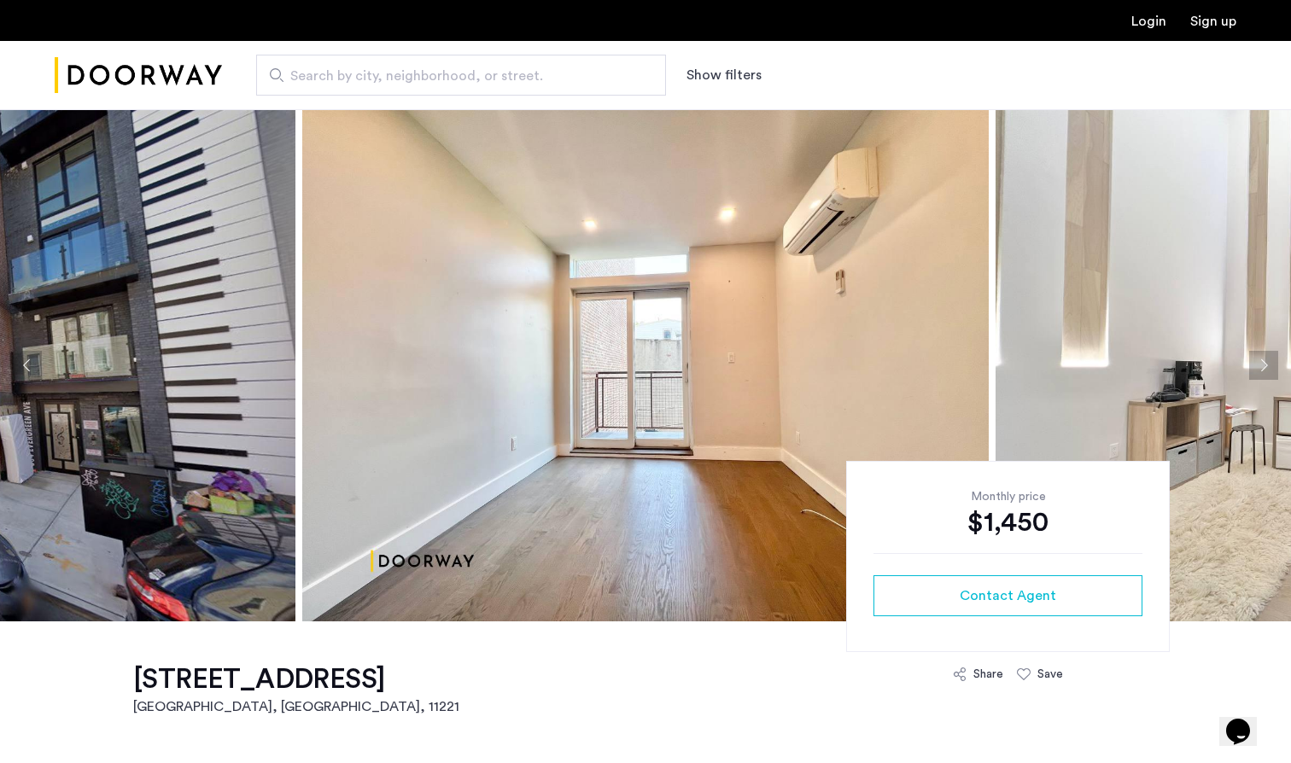
click at [589, 329] on img at bounding box center [645, 365] width 686 height 512
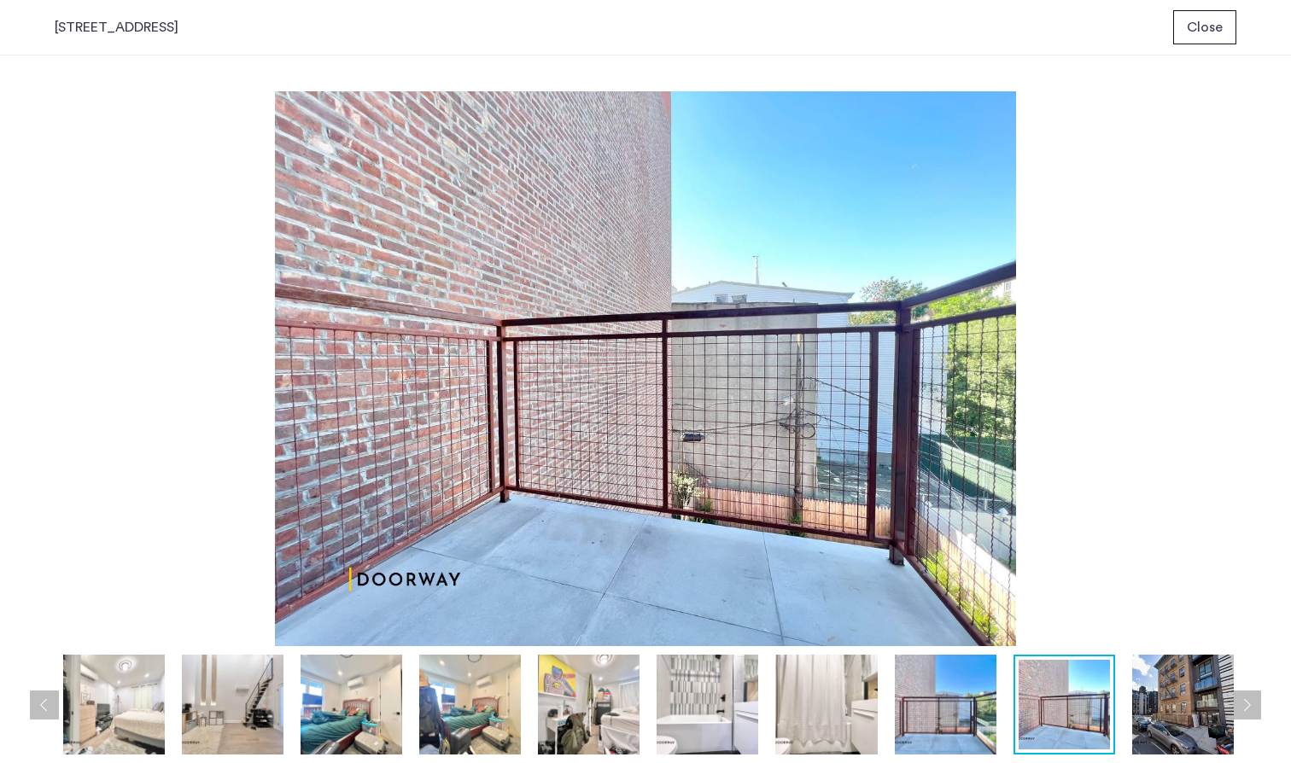
click at [1203, 52] on div "334 Evergreen Avenue, Unit 3BTL Close" at bounding box center [645, 27] width 1291 height 55
click at [1213, 25] on span "Close" at bounding box center [1205, 27] width 36 height 20
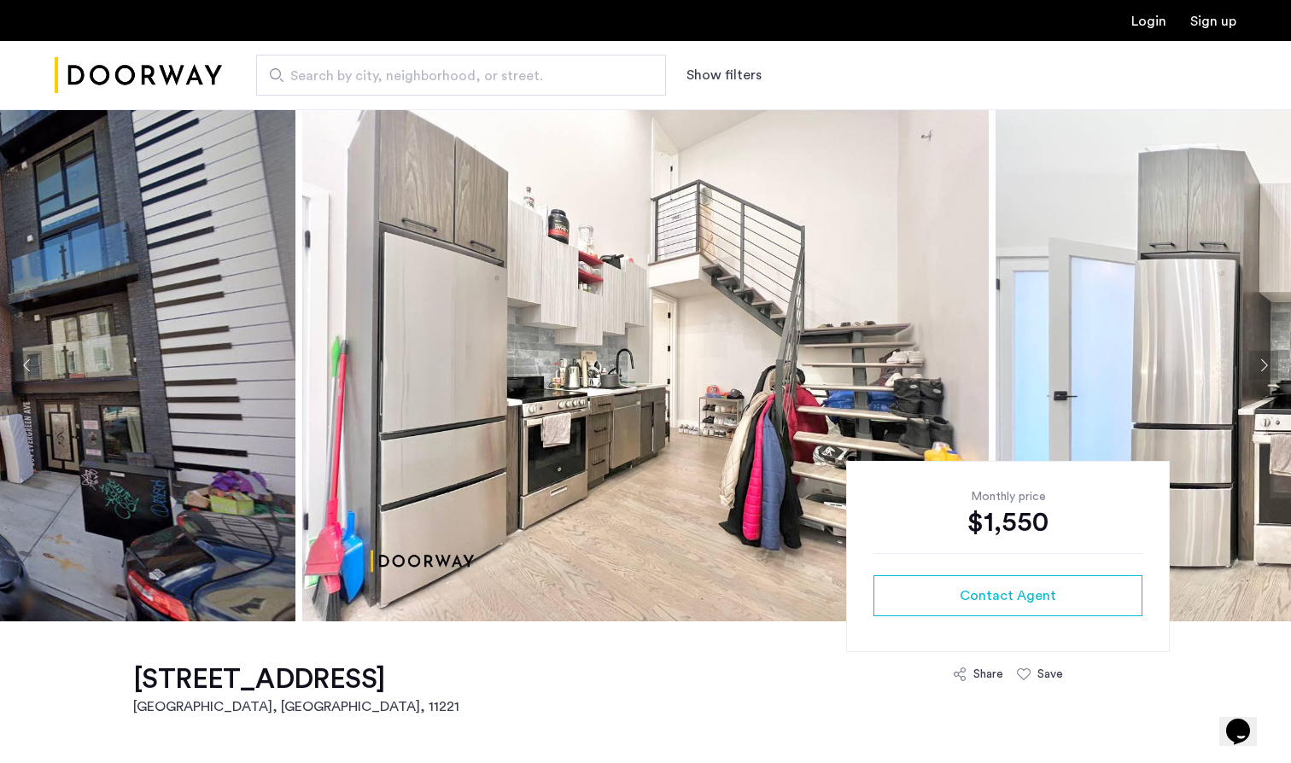
click at [740, 260] on img at bounding box center [645, 365] width 686 height 512
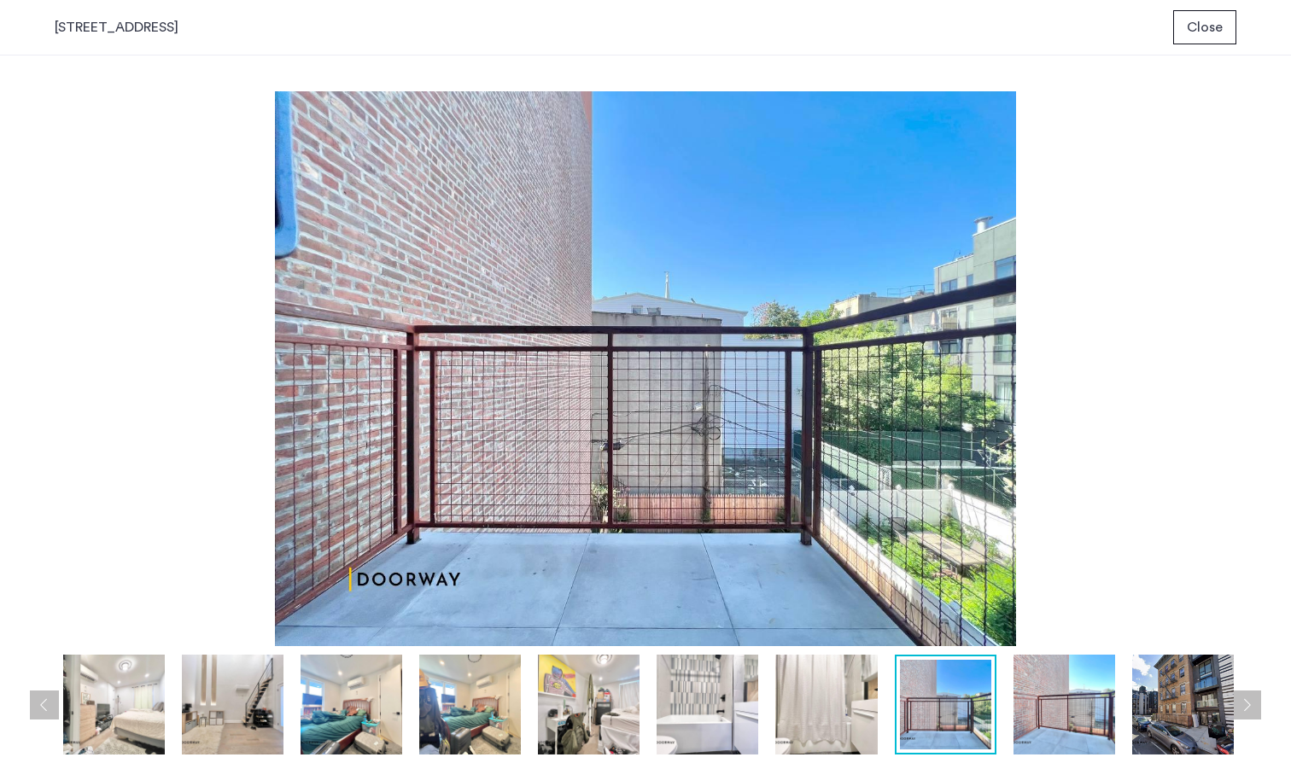
click at [1196, 23] on span "Close" at bounding box center [1205, 27] width 36 height 20
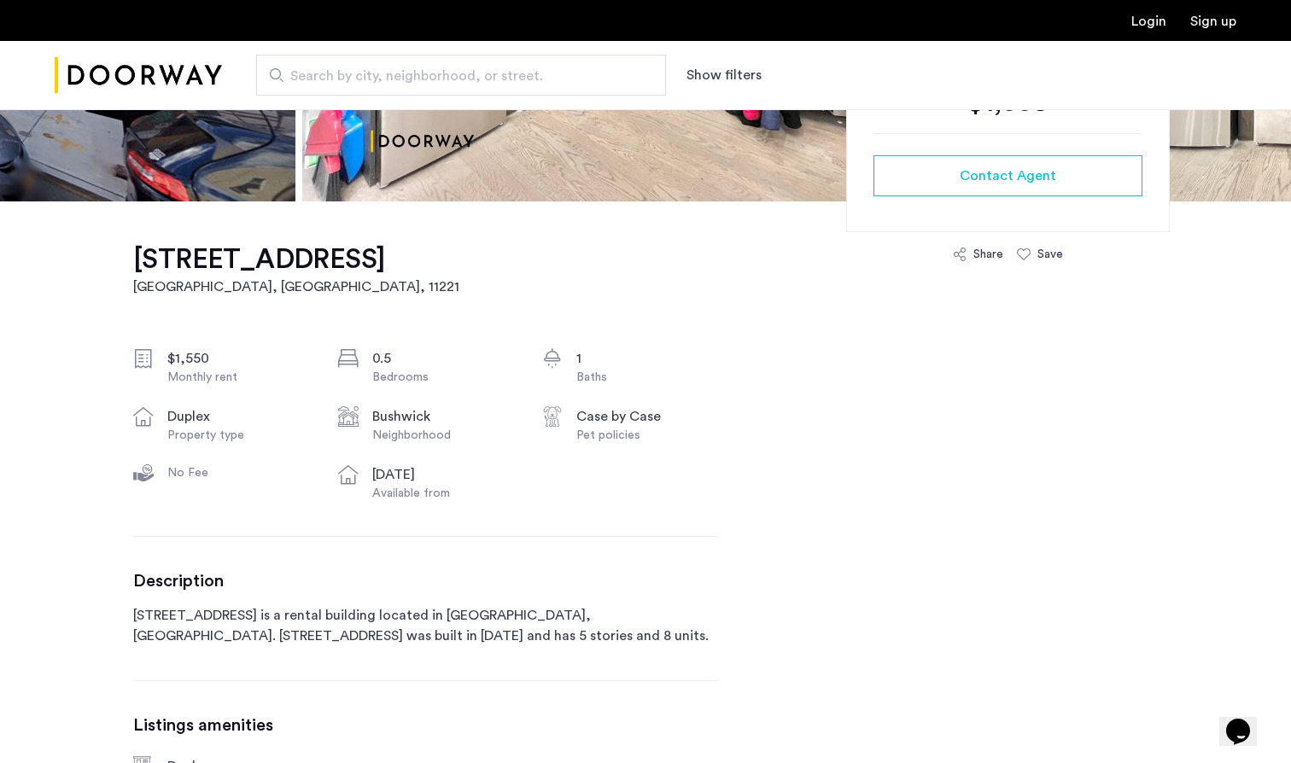
scroll to position [423, 0]
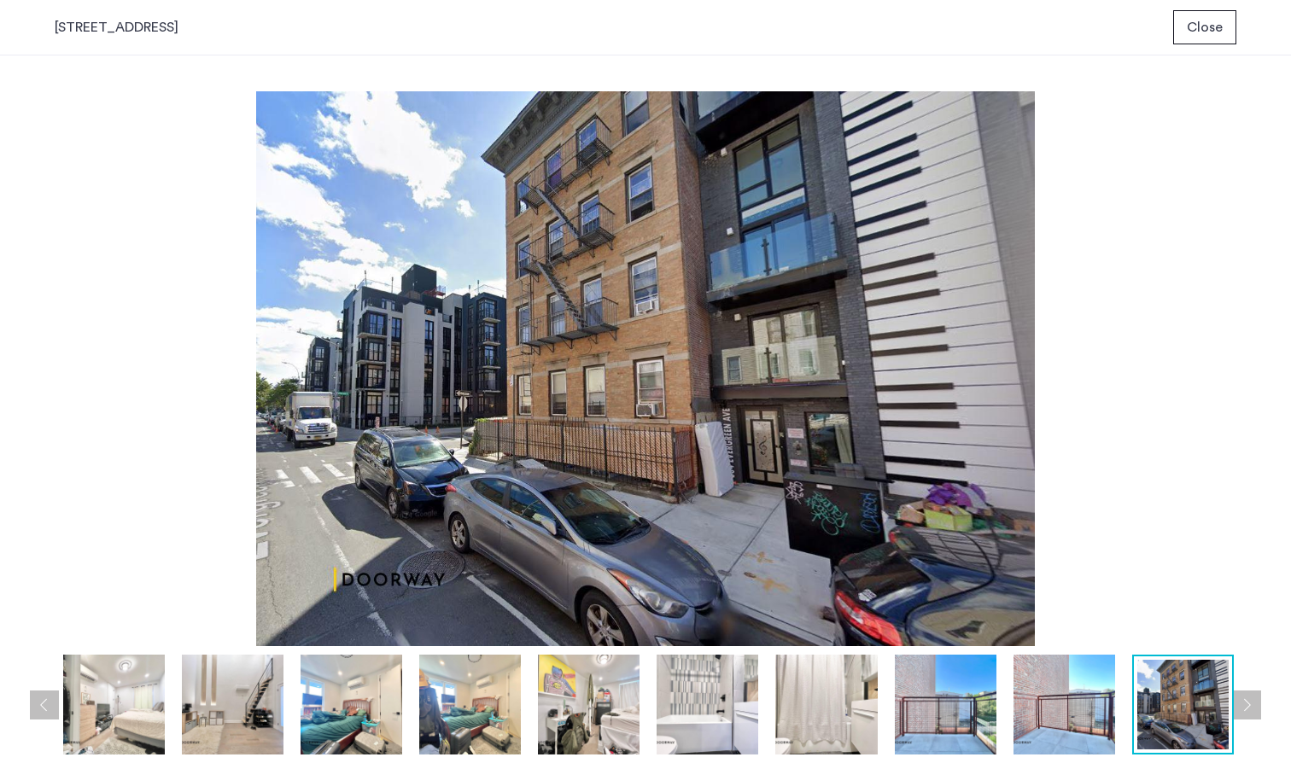
click at [1211, 33] on span "Close" at bounding box center [1205, 27] width 36 height 20
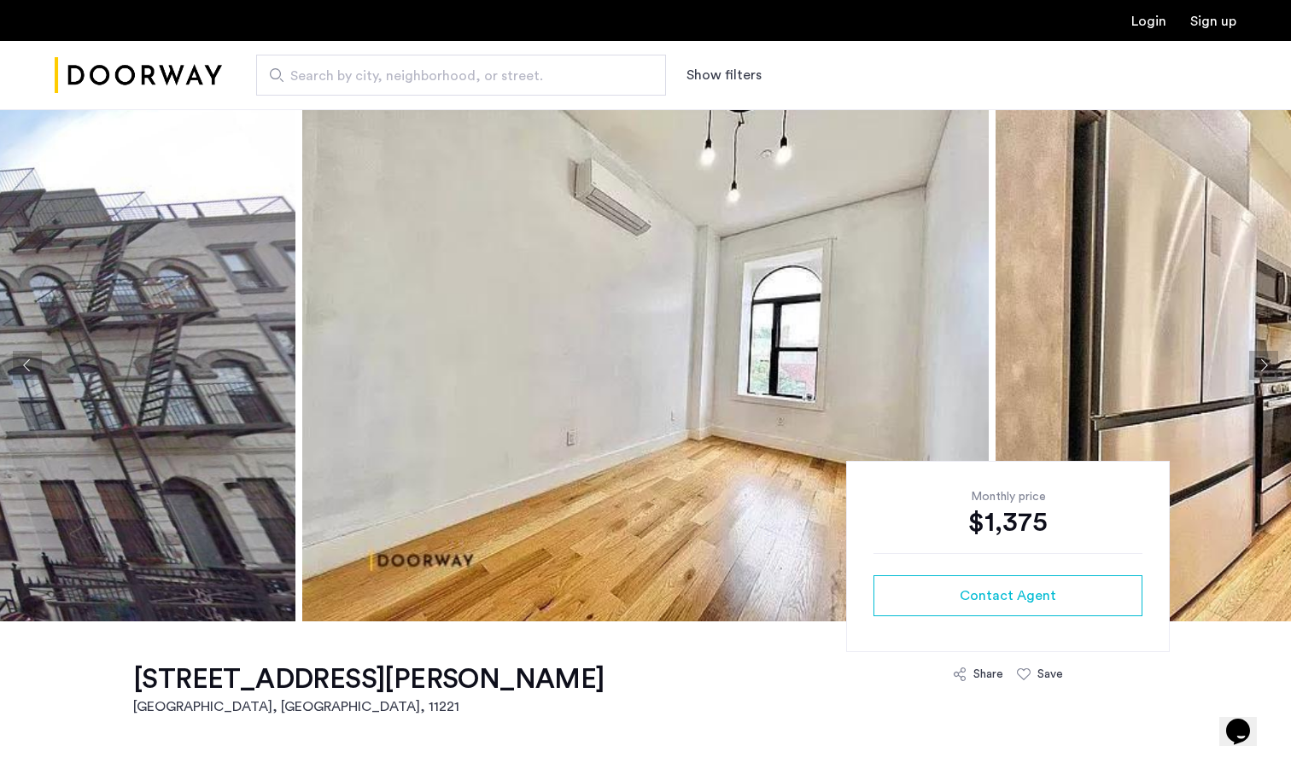
click at [774, 273] on img at bounding box center [645, 365] width 686 height 512
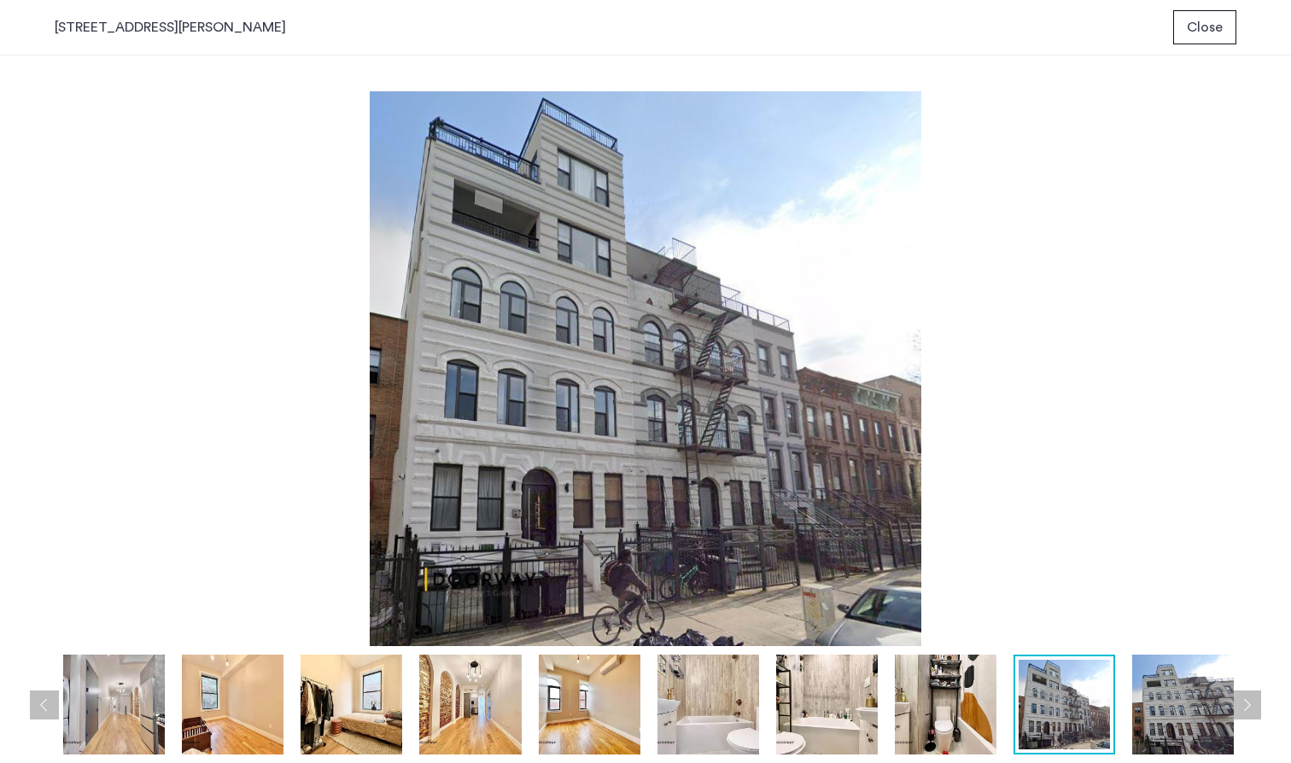
click at [1194, 26] on span "Close" at bounding box center [1205, 27] width 36 height 20
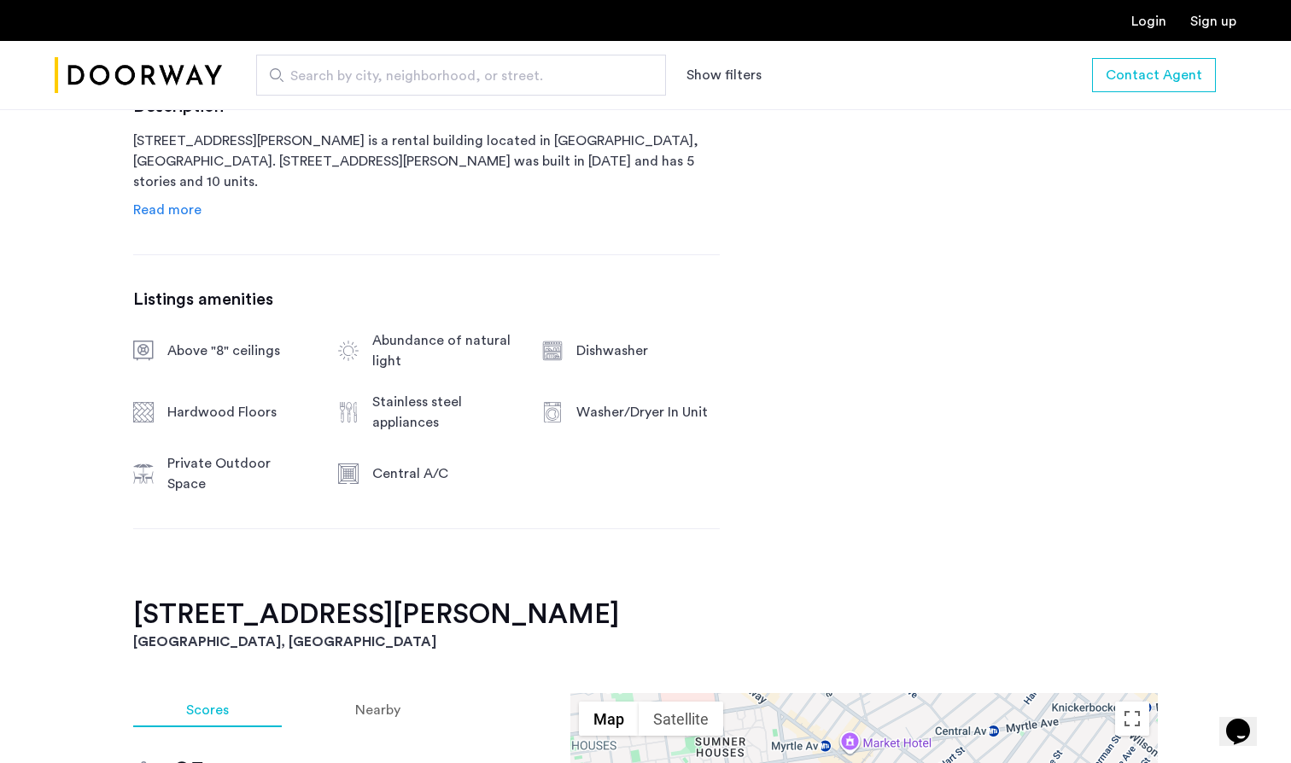
scroll to position [907, 0]
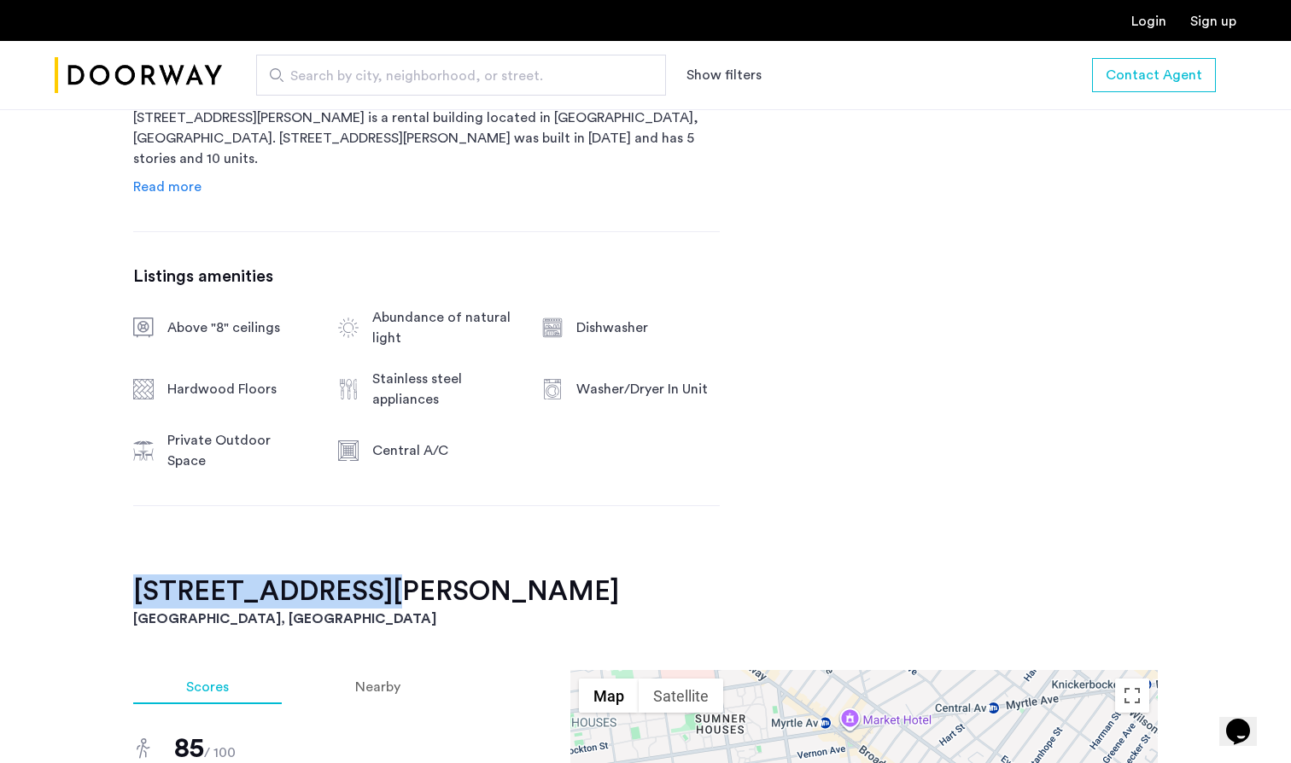
drag, startPoint x: 132, startPoint y: 607, endPoint x: 378, endPoint y: 604, distance: 245.9
click at [378, 604] on h2 "856 Greene Avenue, Unit 4RFR" at bounding box center [645, 592] width 1024 height 34
copy h2 "856 Greene Avenue"
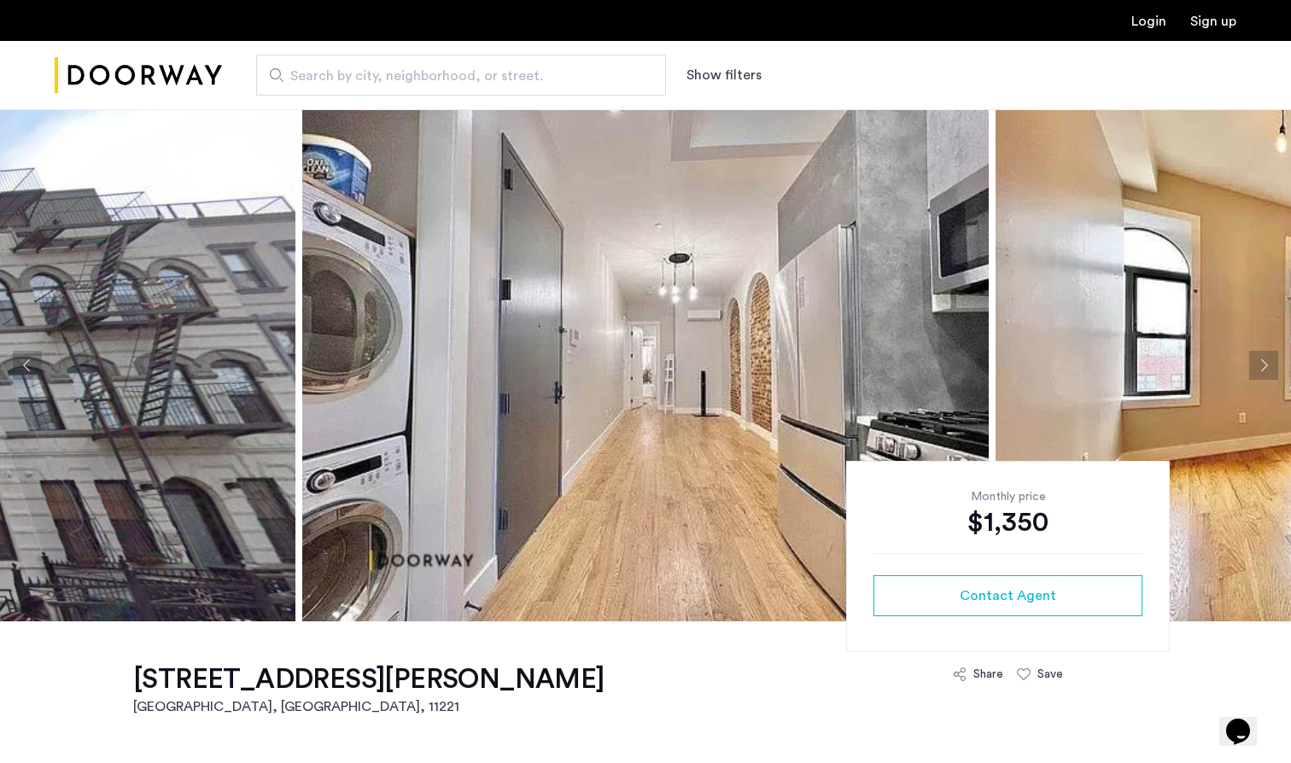
click at [523, 501] on img at bounding box center [645, 365] width 686 height 512
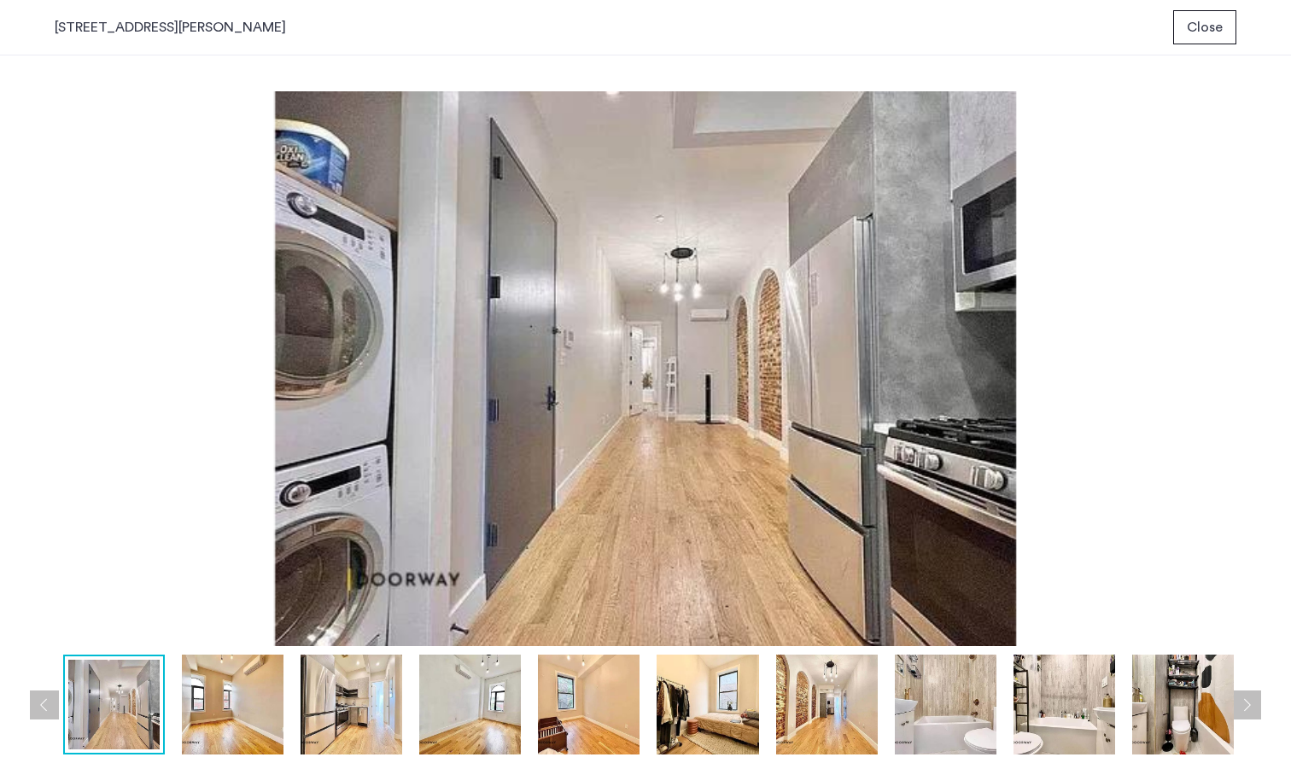
click at [1211, 11] on button "Close" at bounding box center [1204, 27] width 63 height 34
